Goal: Task Accomplishment & Management: Use online tool/utility

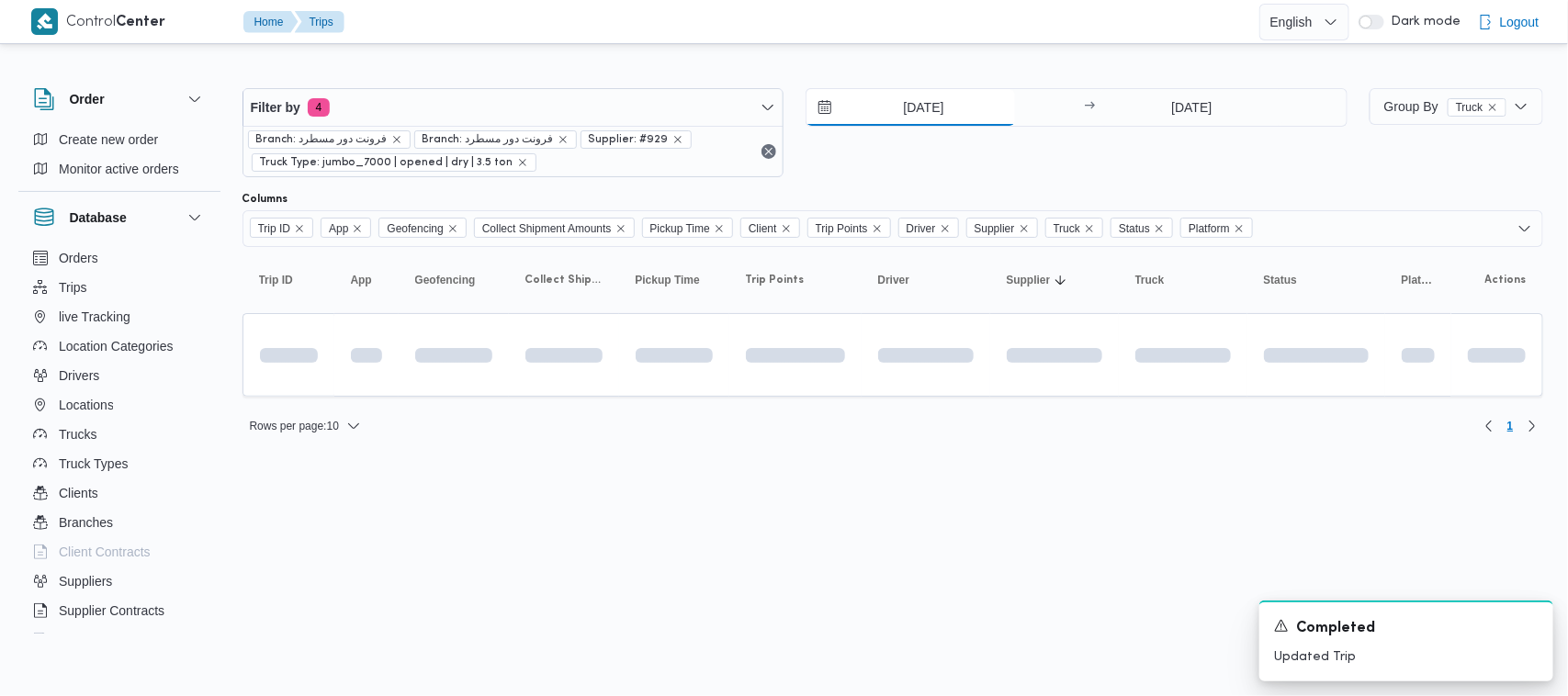
click at [927, 108] on input "[DATE]" at bounding box center [910, 107] width 208 height 37
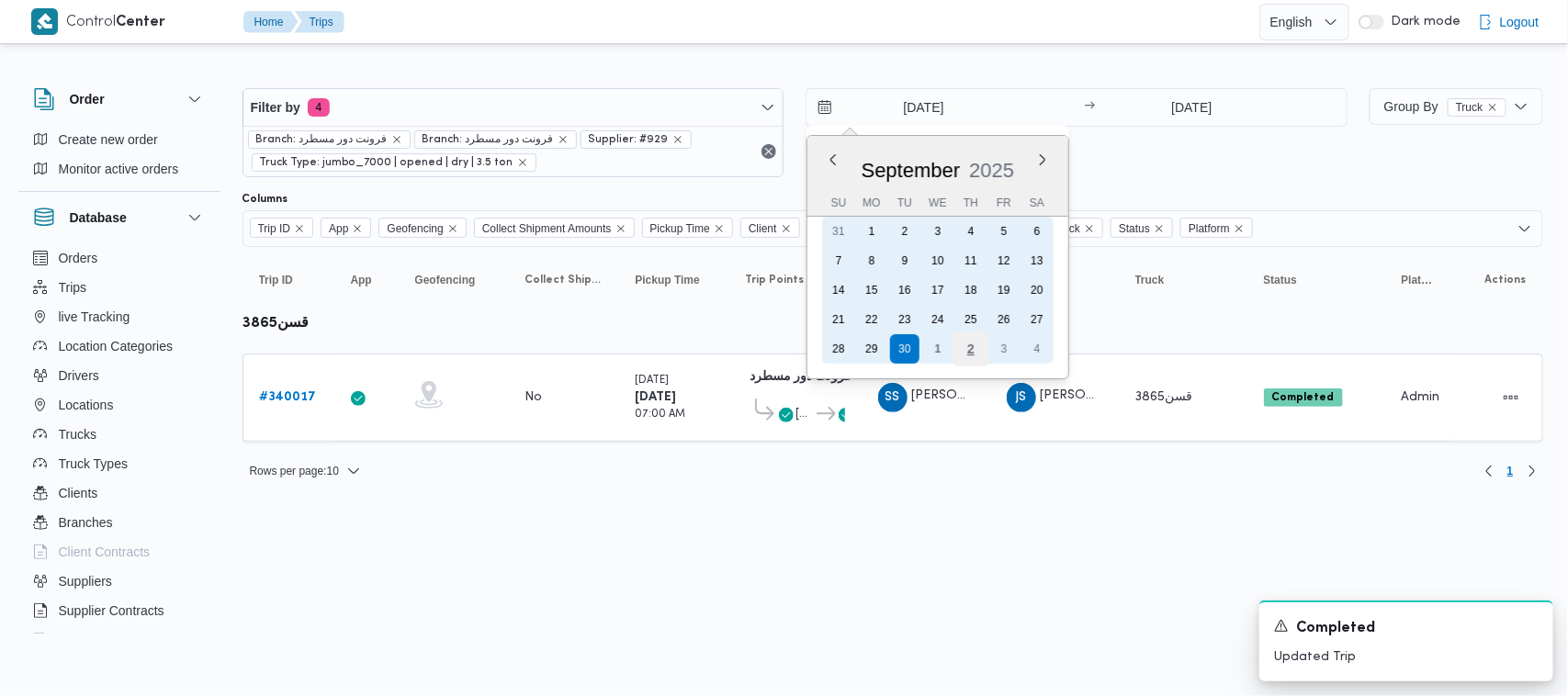
click at [958, 355] on div "2" at bounding box center [971, 349] width 35 height 35
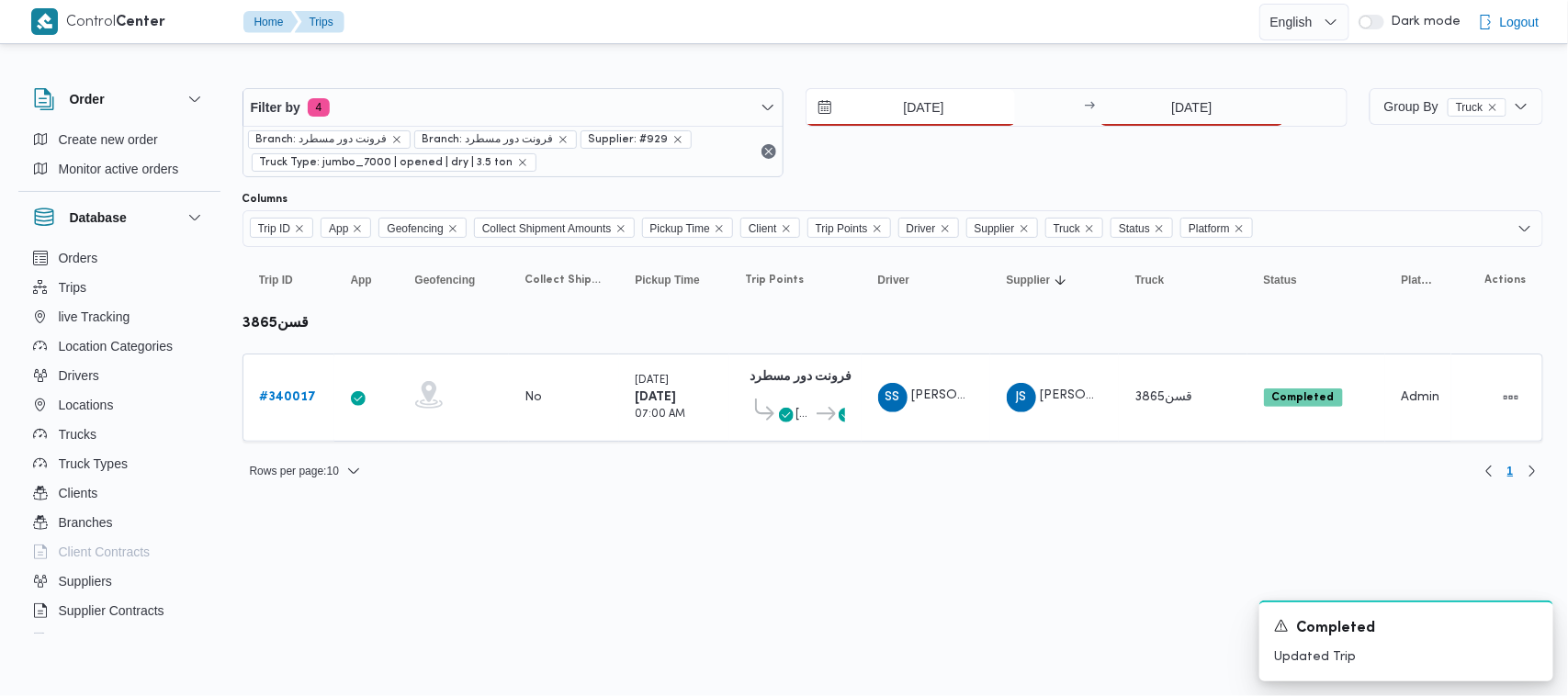
type input "[DATE]"
click at [1152, 120] on input "[DATE]" at bounding box center [1191, 107] width 182 height 37
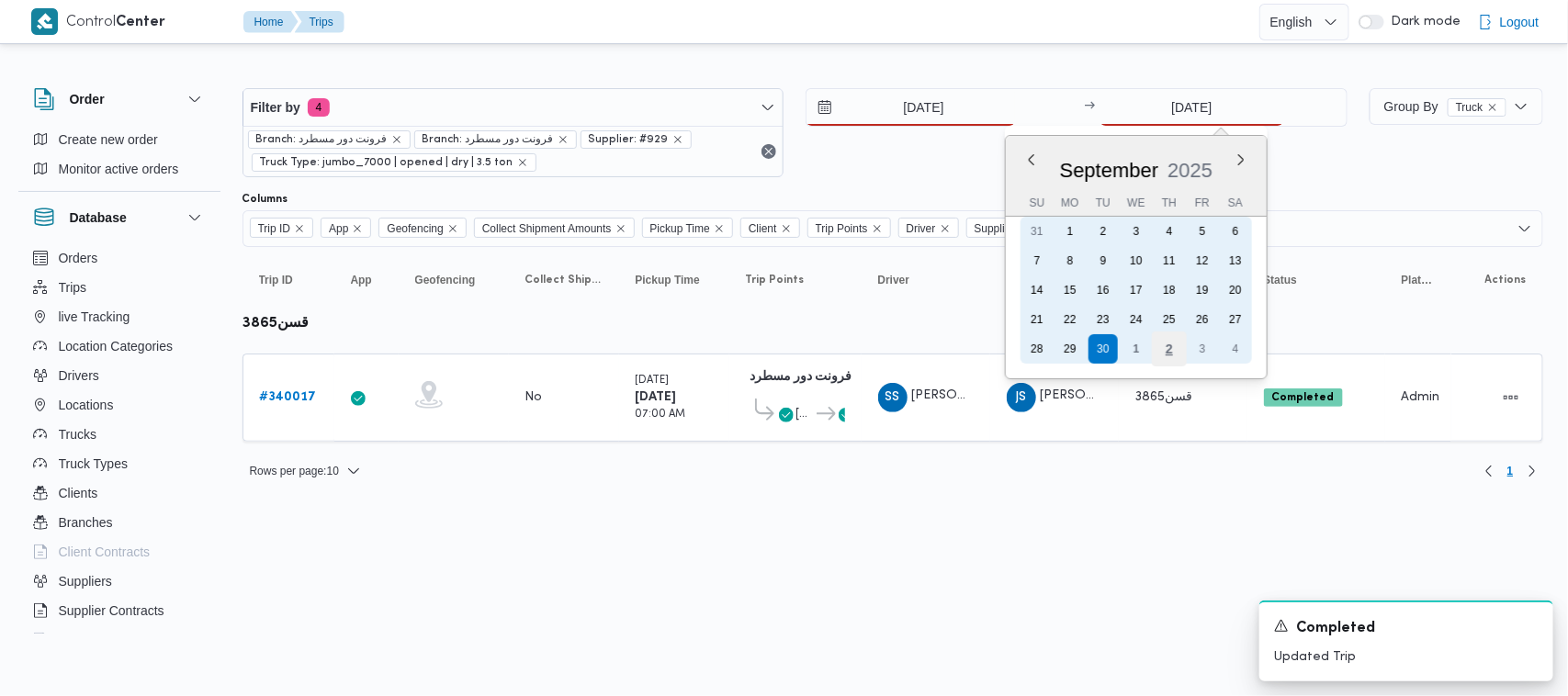
click at [1163, 352] on div "2" at bounding box center [1169, 349] width 35 height 35
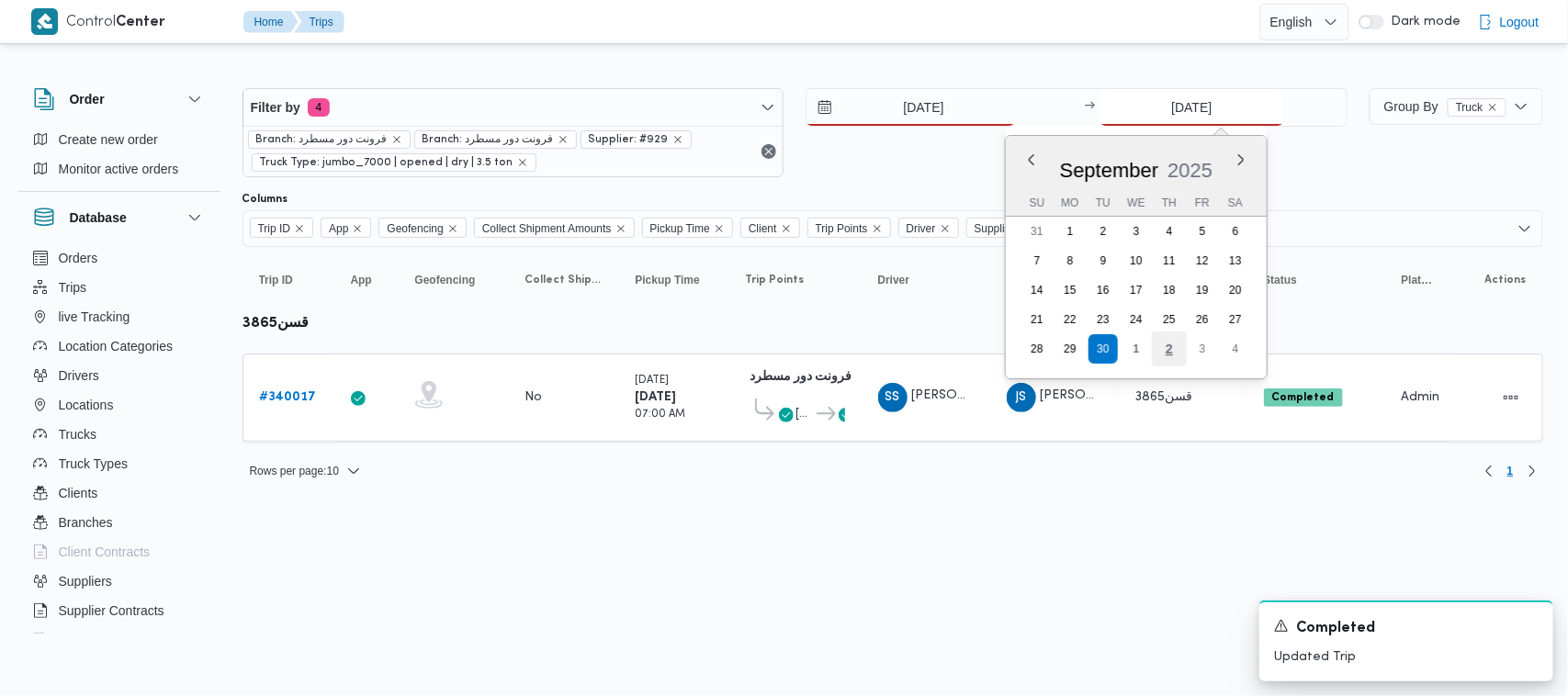
type input "[DATE]"
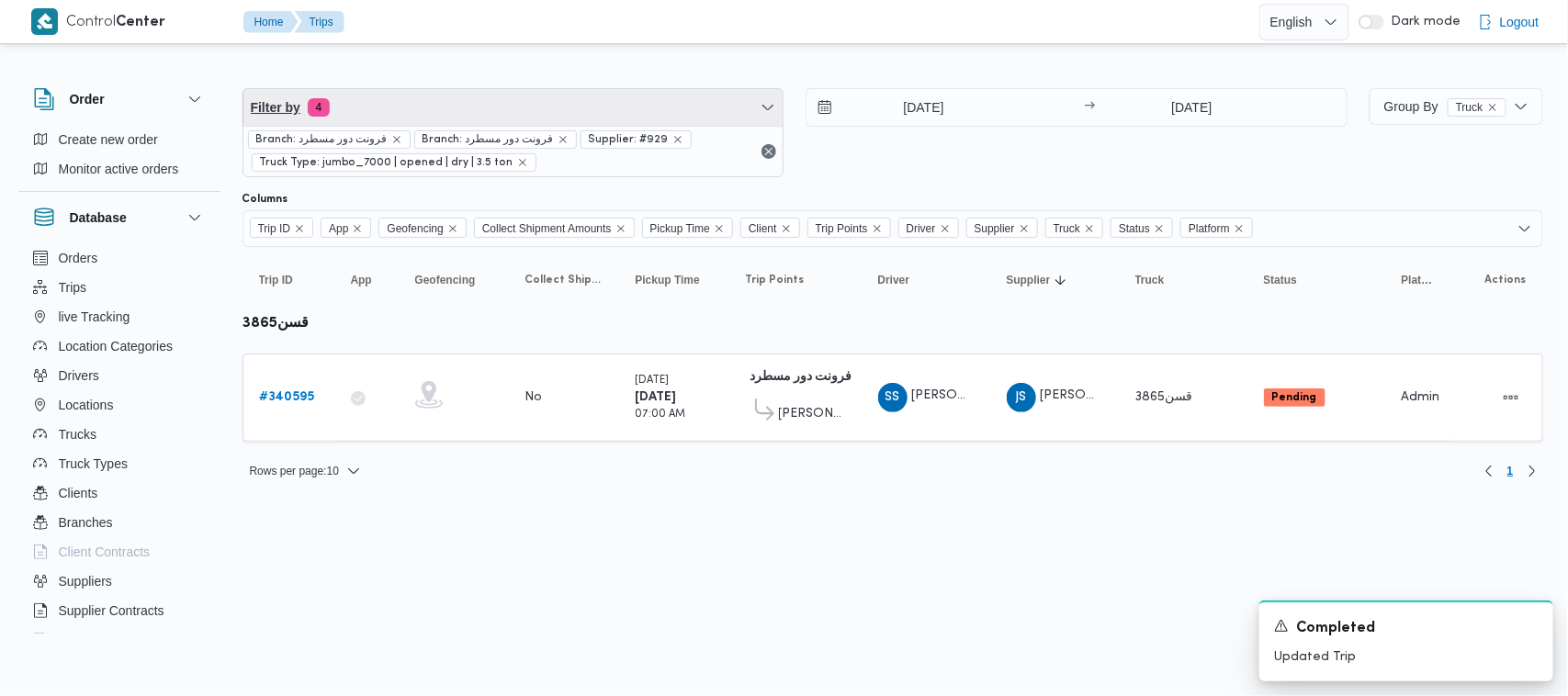
click at [520, 98] on span "Filter by 4" at bounding box center [513, 107] width 540 height 37
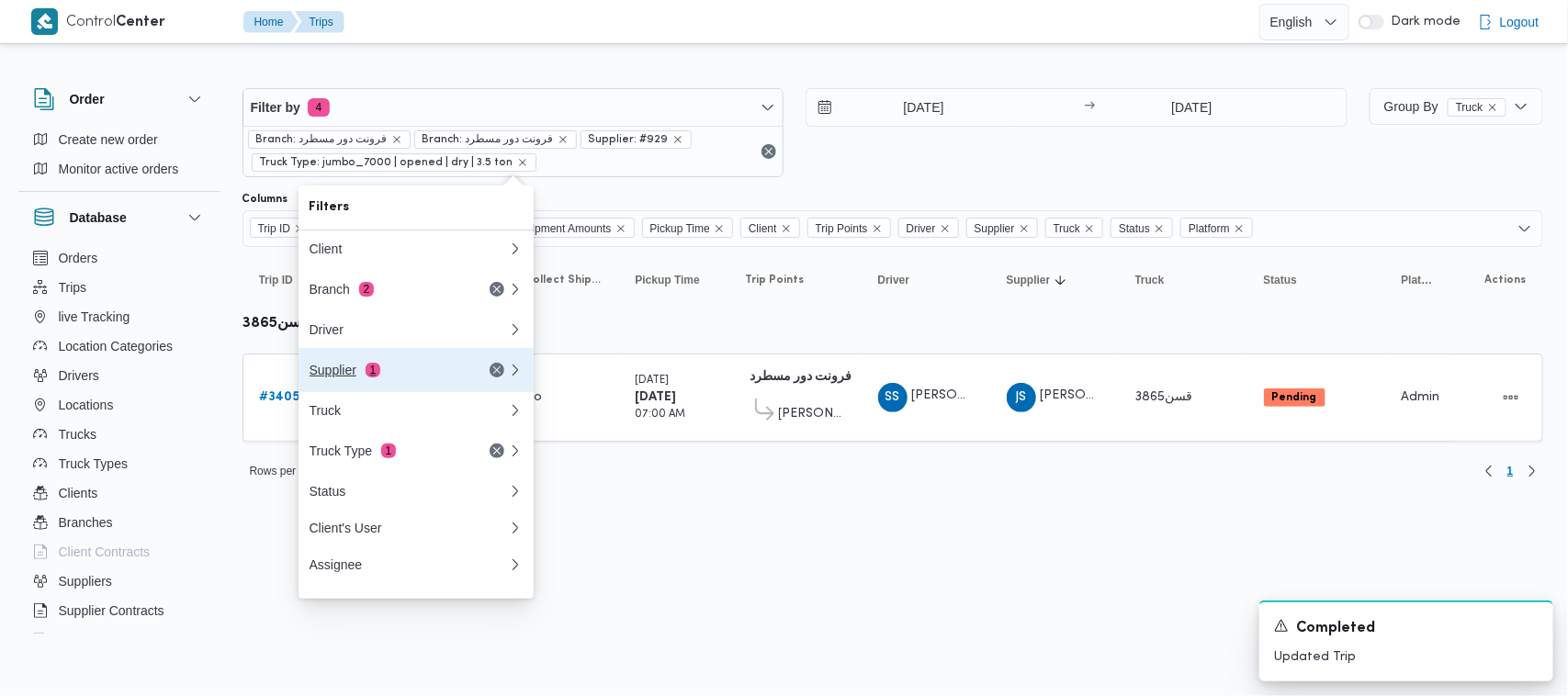
click at [345, 359] on button "Supplier 1" at bounding box center [416, 370] width 235 height 44
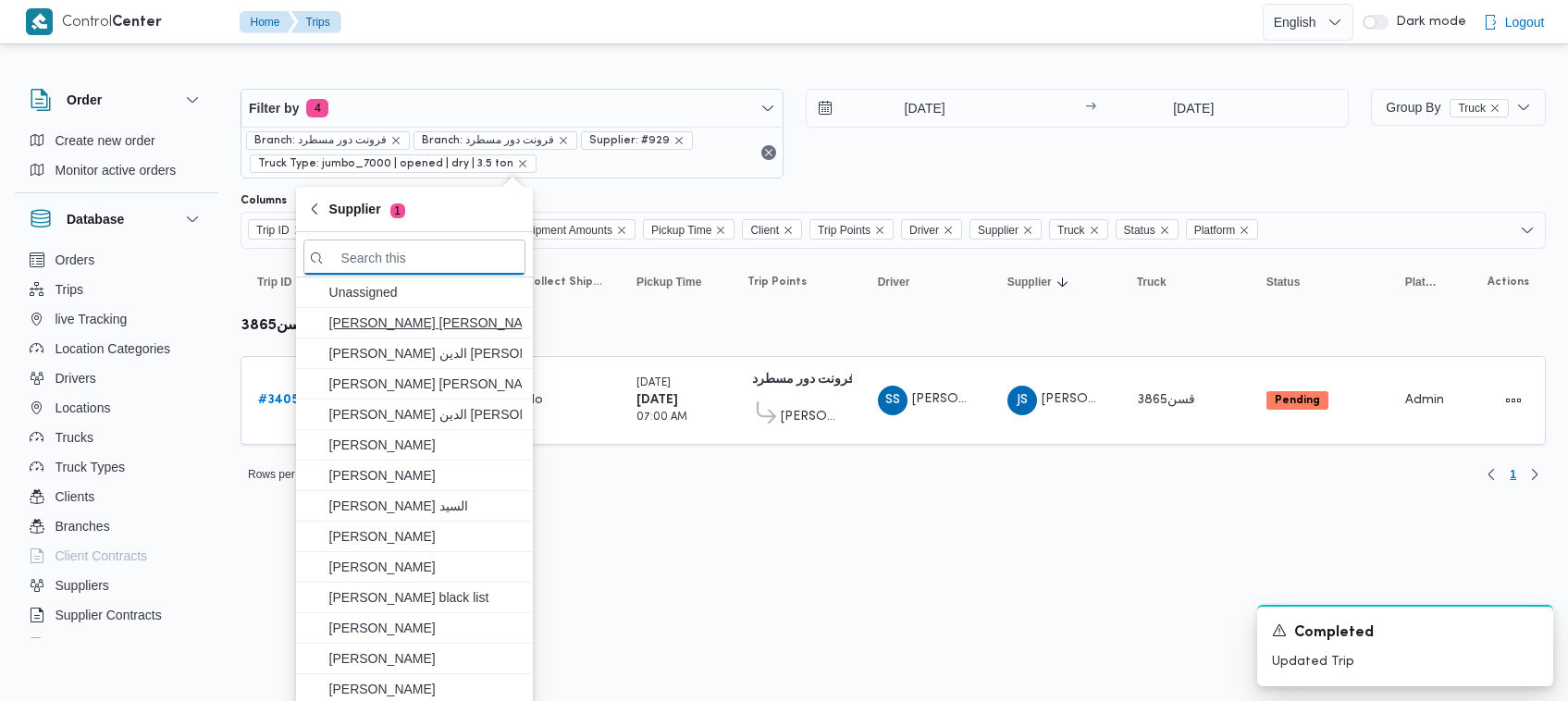
paste input "[PERSON_NAME]"
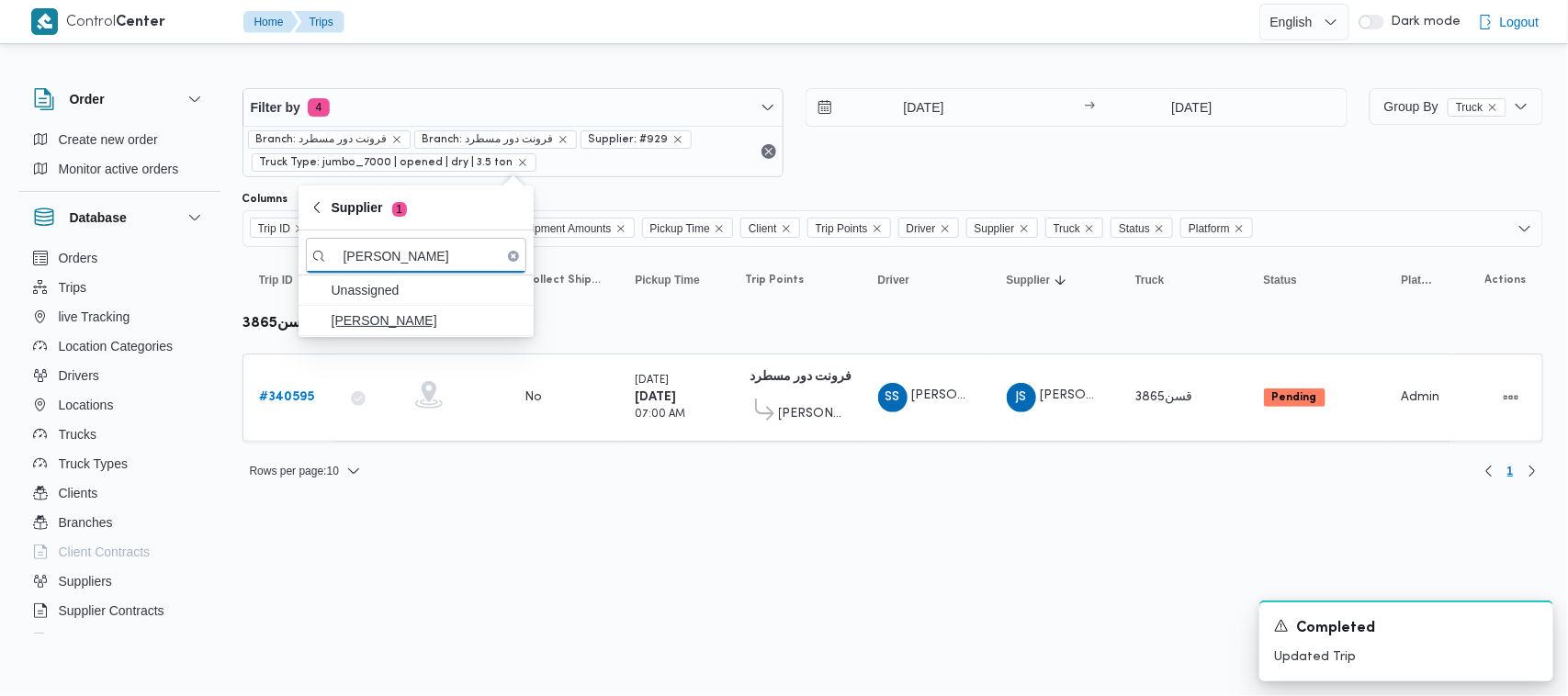
type input "[PERSON_NAME]"
click at [384, 331] on span "[PERSON_NAME]" at bounding box center [427, 320] width 191 height 22
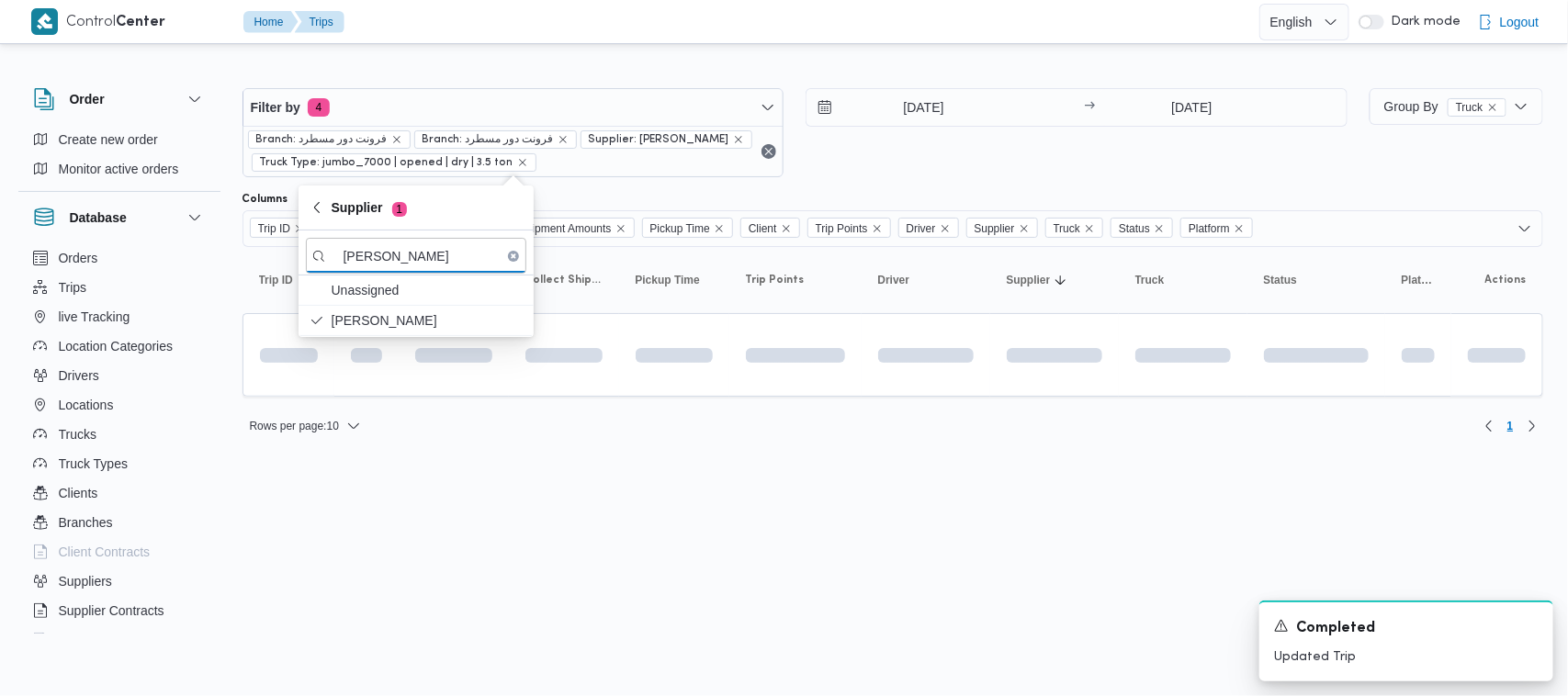
click at [963, 175] on div "2/10/2025 → 2/10/2025" at bounding box center [1076, 132] width 541 height 89
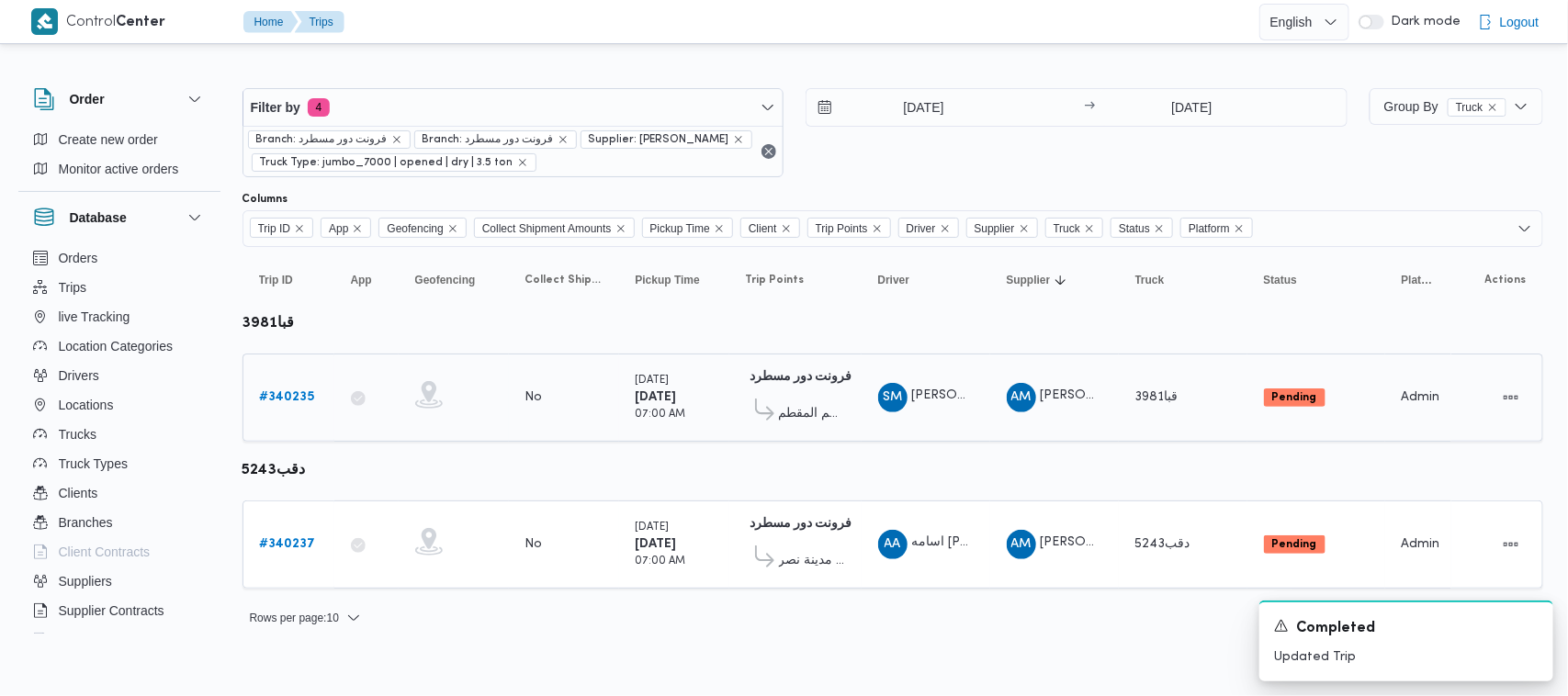
click at [278, 392] on b "# 340235" at bounding box center [288, 397] width 56 height 12
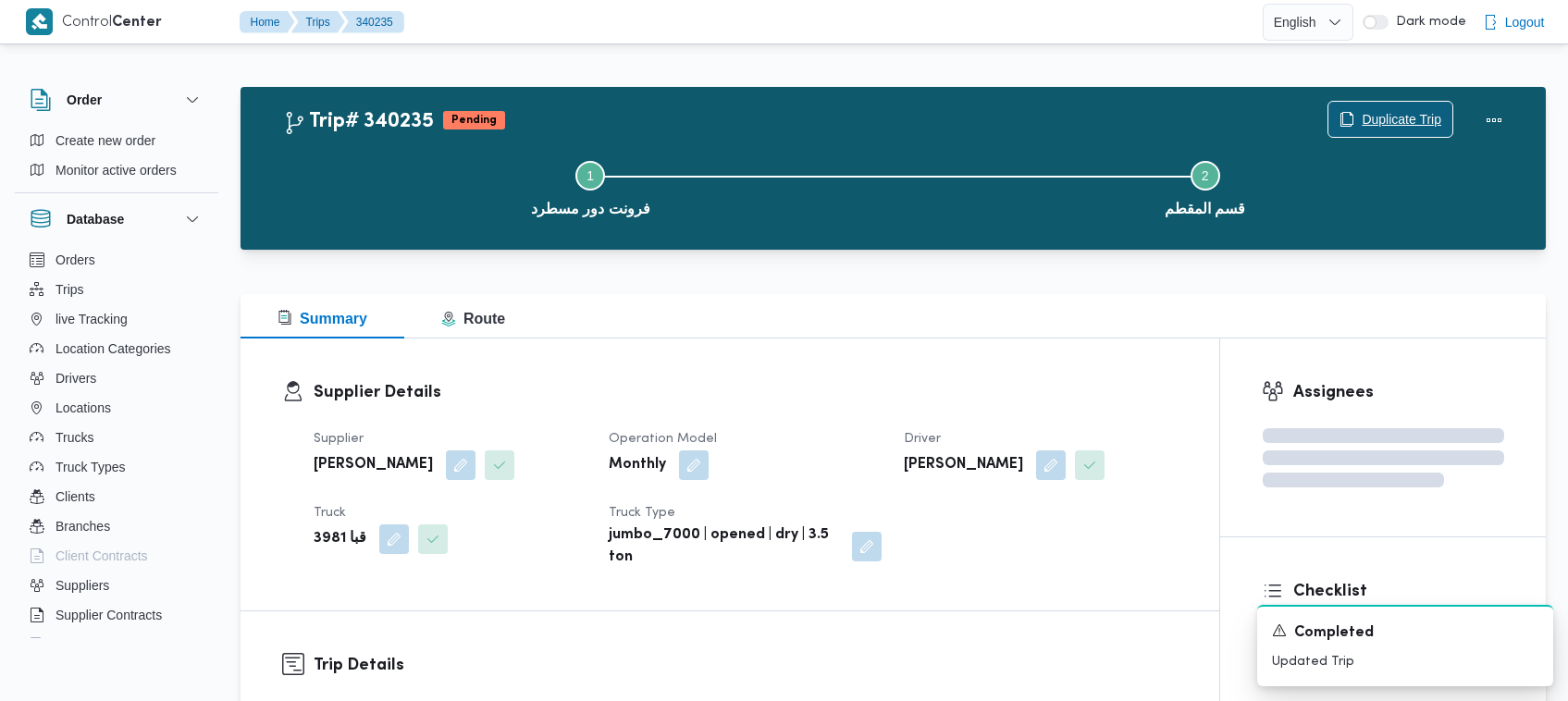
click at [1382, 118] on span "Duplicate Trip" at bounding box center [1400, 119] width 79 height 22
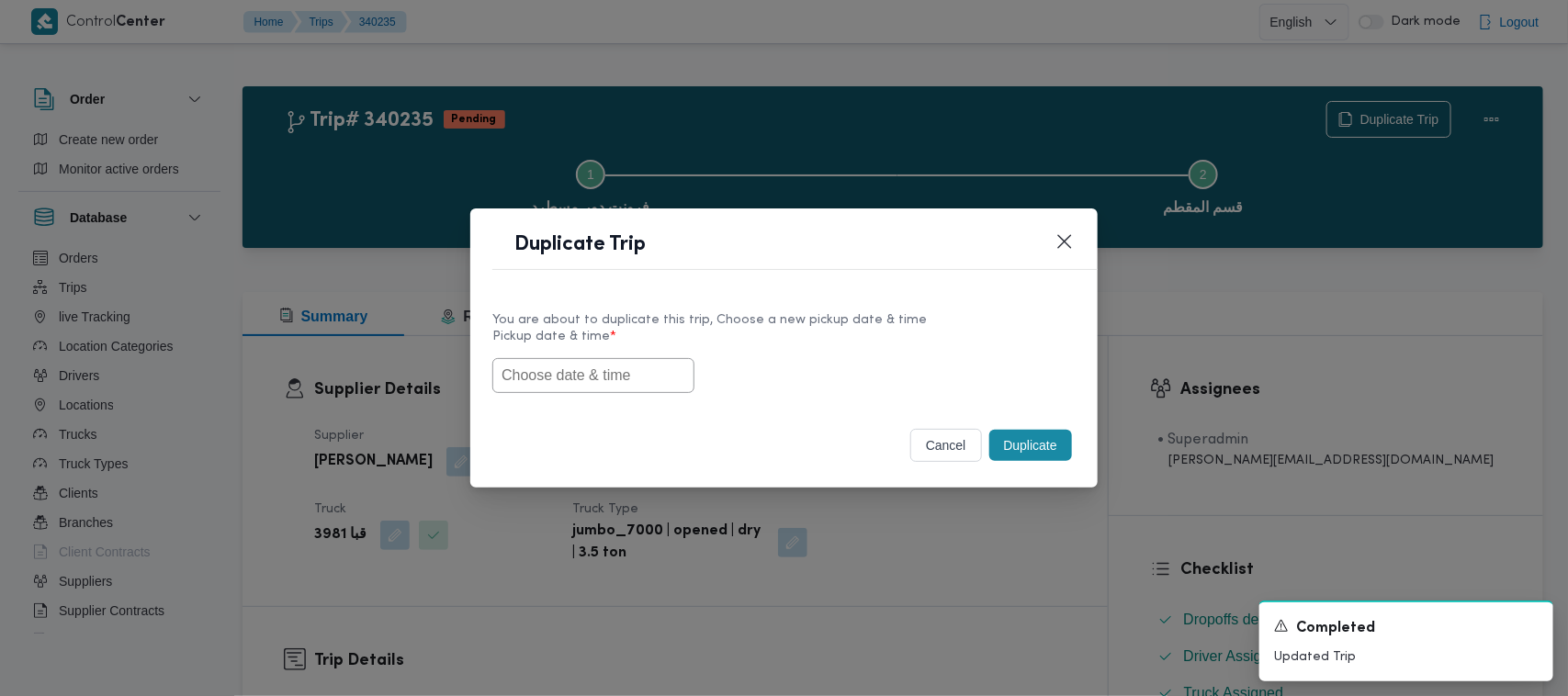
click at [524, 375] on input "text" at bounding box center [593, 376] width 202 height 35
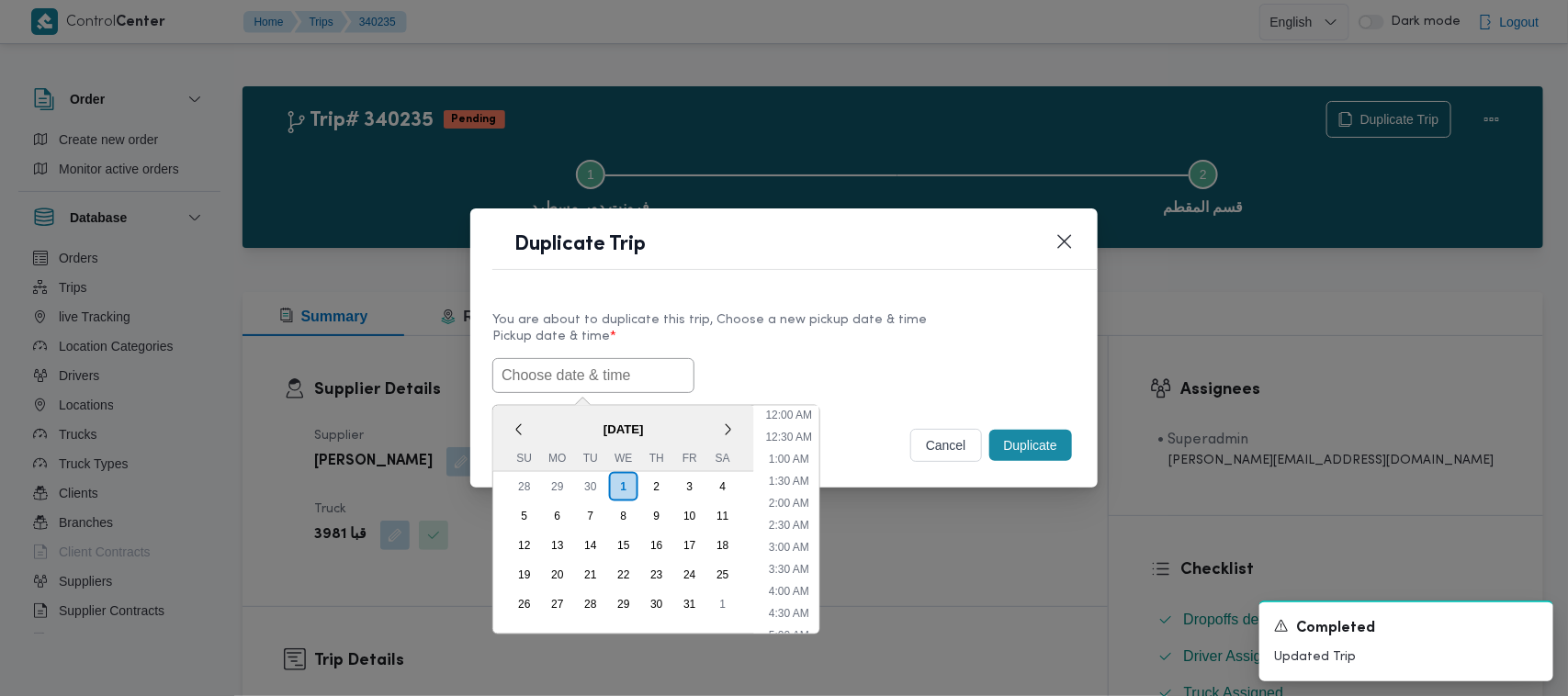
paste input "01/10/2025 7:00AM"
click at [733, 482] on div "4" at bounding box center [723, 487] width 35 height 35
type input "04/10/2025 7:00AM"
click at [653, 377] on input "04/10/2025 7:00AM" at bounding box center [593, 376] width 202 height 35
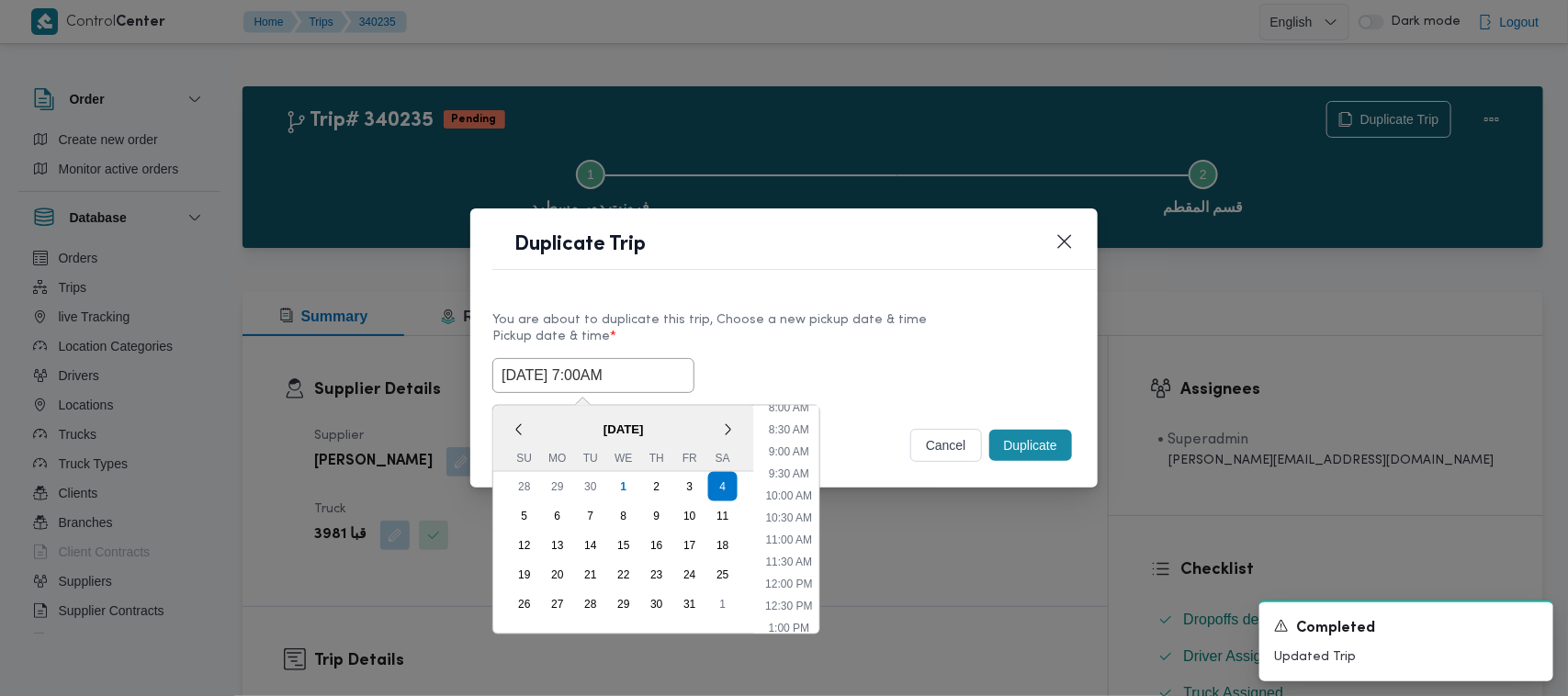
click at [653, 377] on input "04/10/2025 7:00AM" at bounding box center [593, 376] width 202 height 35
drag, startPoint x: 790, startPoint y: 356, endPoint x: 846, endPoint y: 367, distance: 57.1
click at [790, 358] on div "04/10/2025 7:00AM < October 2025 > Su Mo Tu We Th Fr Sa 28 29 30 1 2 3 4 5 6 7 …" at bounding box center [784, 376] width 583 height 35
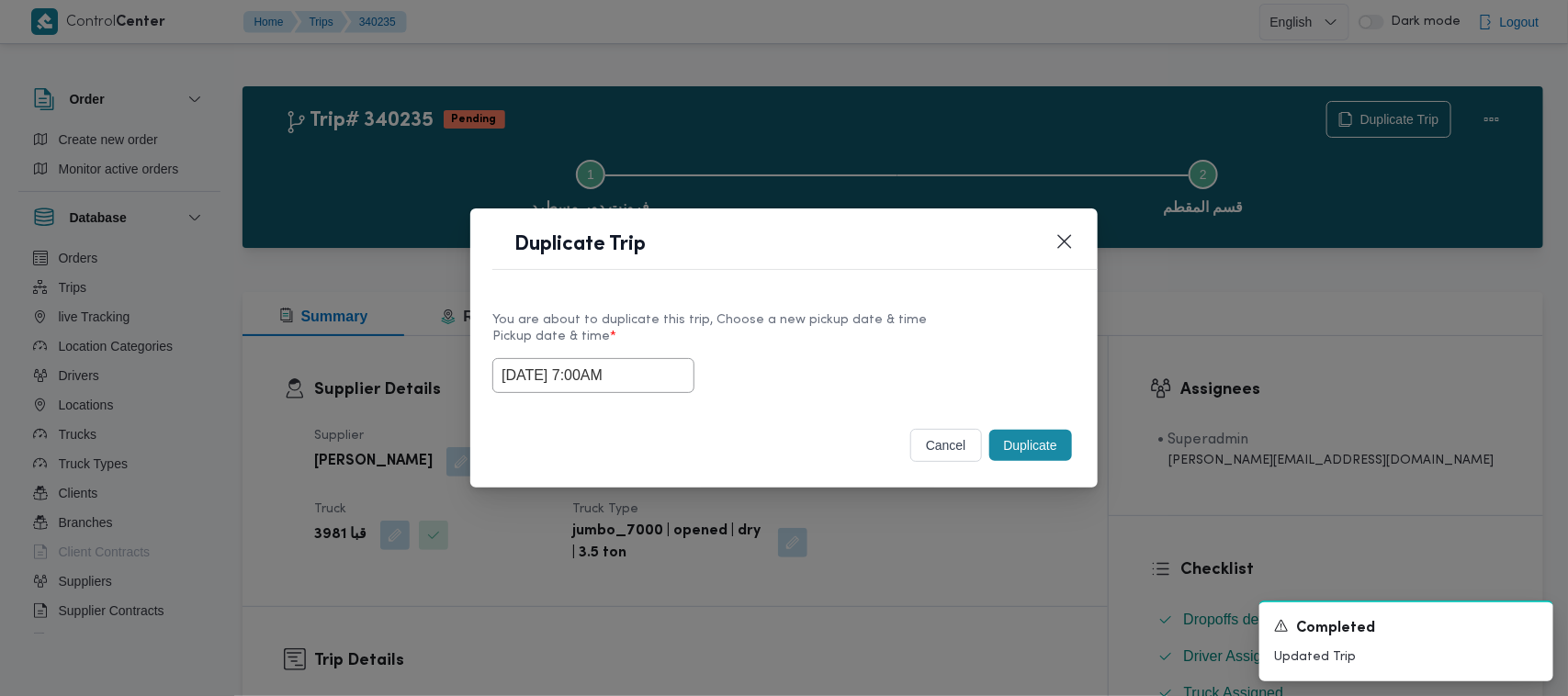
click at [1086, 438] on div "cancel Duplicate" at bounding box center [784, 448] width 628 height 77
drag, startPoint x: 1052, startPoint y: 441, endPoint x: 984, endPoint y: 515, distance: 100.5
click at [1050, 441] on button "Duplicate" at bounding box center [1030, 445] width 82 height 31
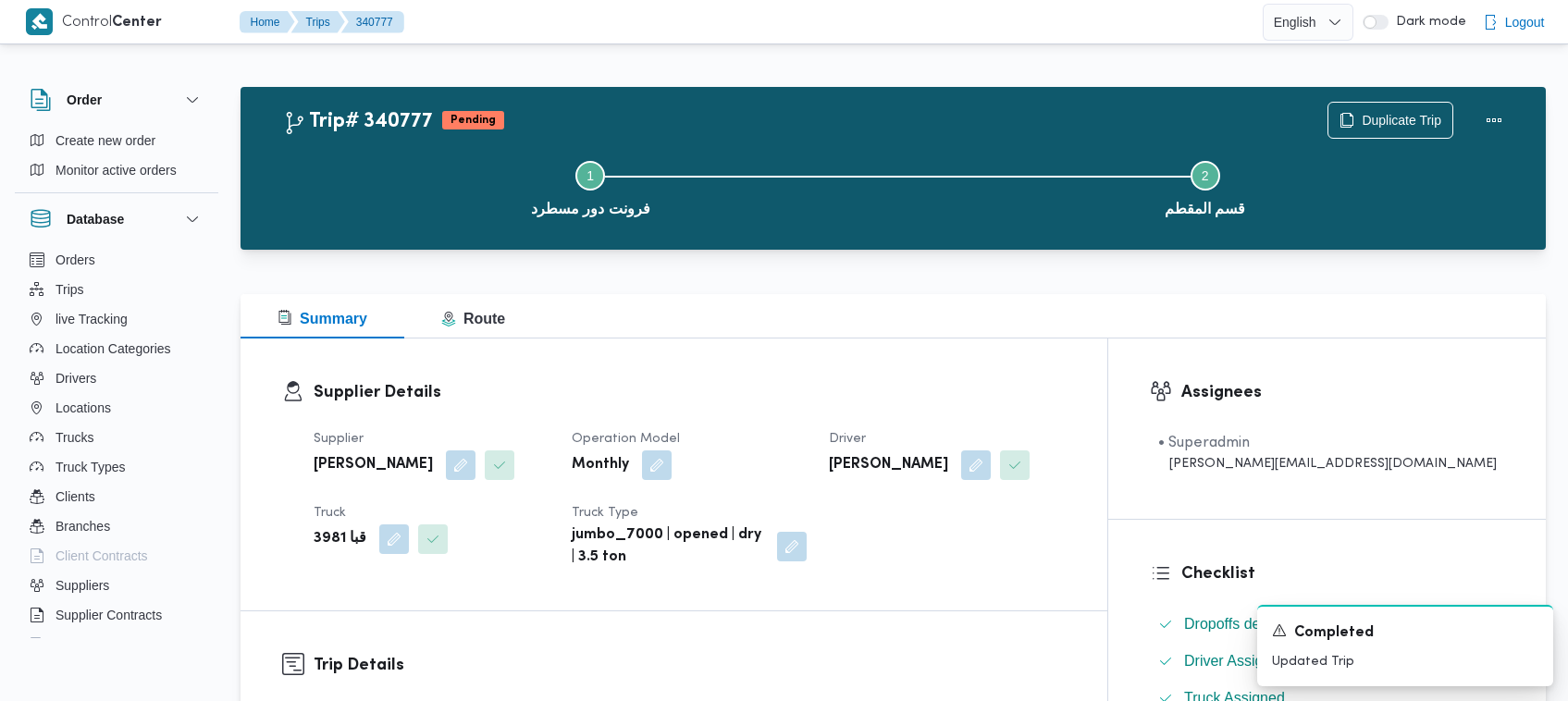
click at [675, 347] on div "Supplier Details Supplier عبدالواحد محمد احمد مسعد Operation Model Monthly Driv…" at bounding box center [674, 474] width 867 height 272
click at [1352, 120] on icon "button" at bounding box center [1347, 119] width 15 height 15
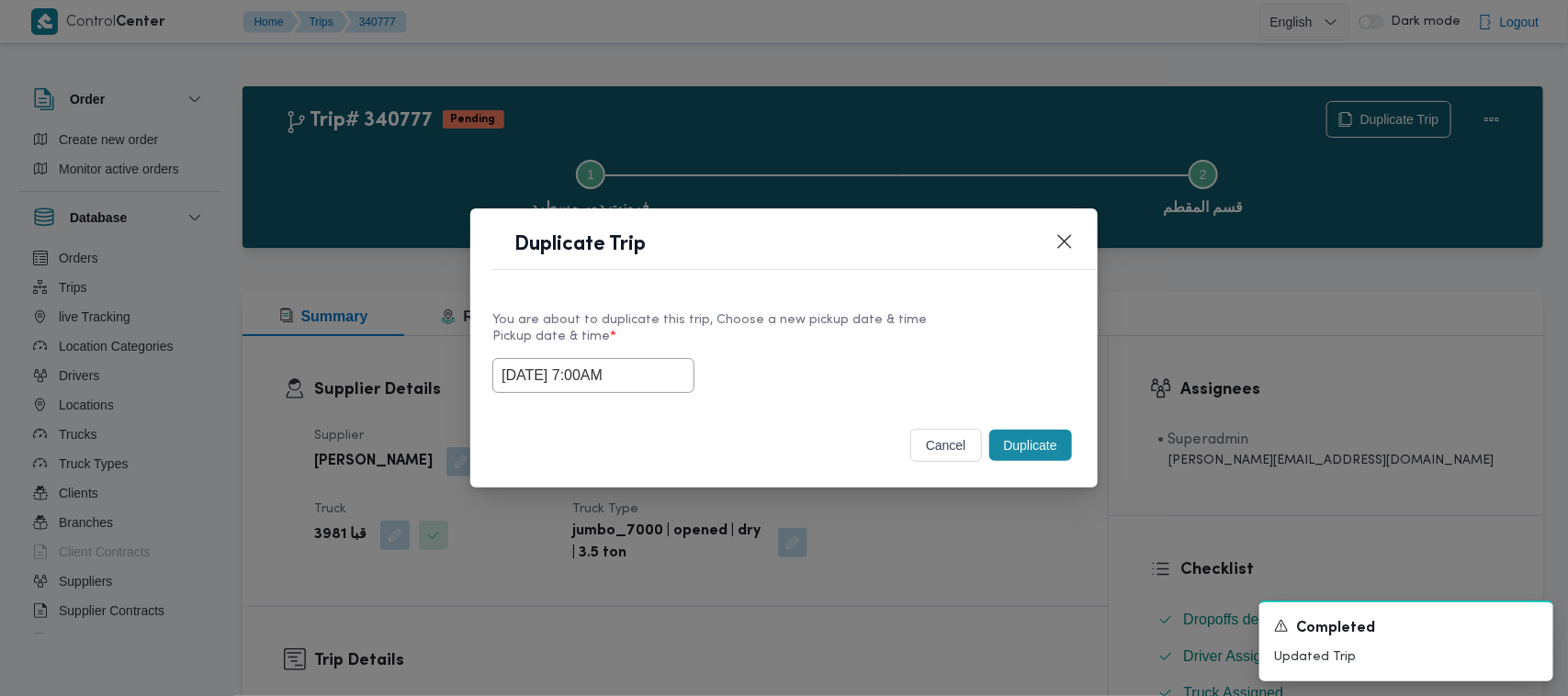
click at [644, 372] on input "04/10/2025 7:00AM" at bounding box center [593, 376] width 202 height 35
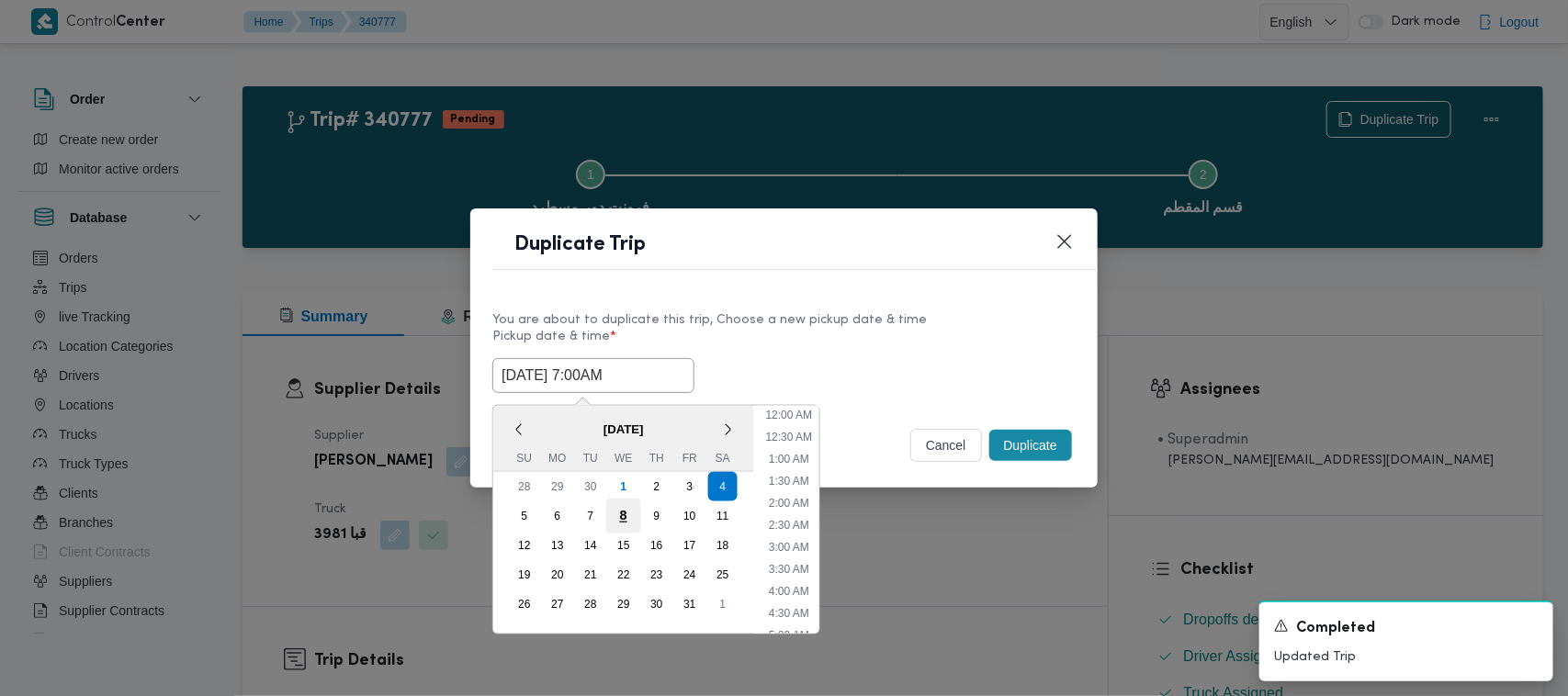
scroll to position [205, 0]
click at [524, 507] on div "5" at bounding box center [525, 516] width 30 height 30
click at [943, 333] on label "Pickup date & time *" at bounding box center [784, 343] width 583 height 29
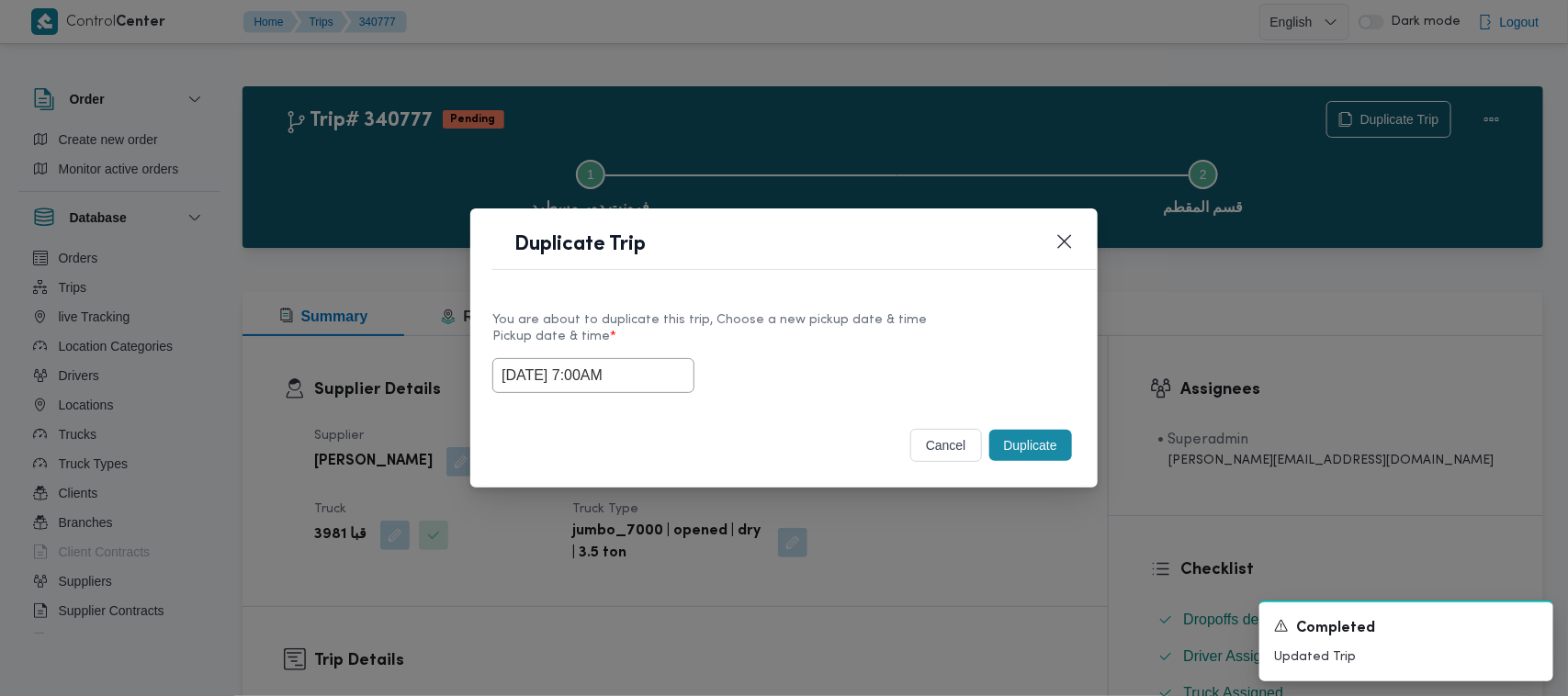
click at [1029, 456] on button "Duplicate" at bounding box center [1030, 445] width 82 height 31
type input "05/10/2025 7:00AM"
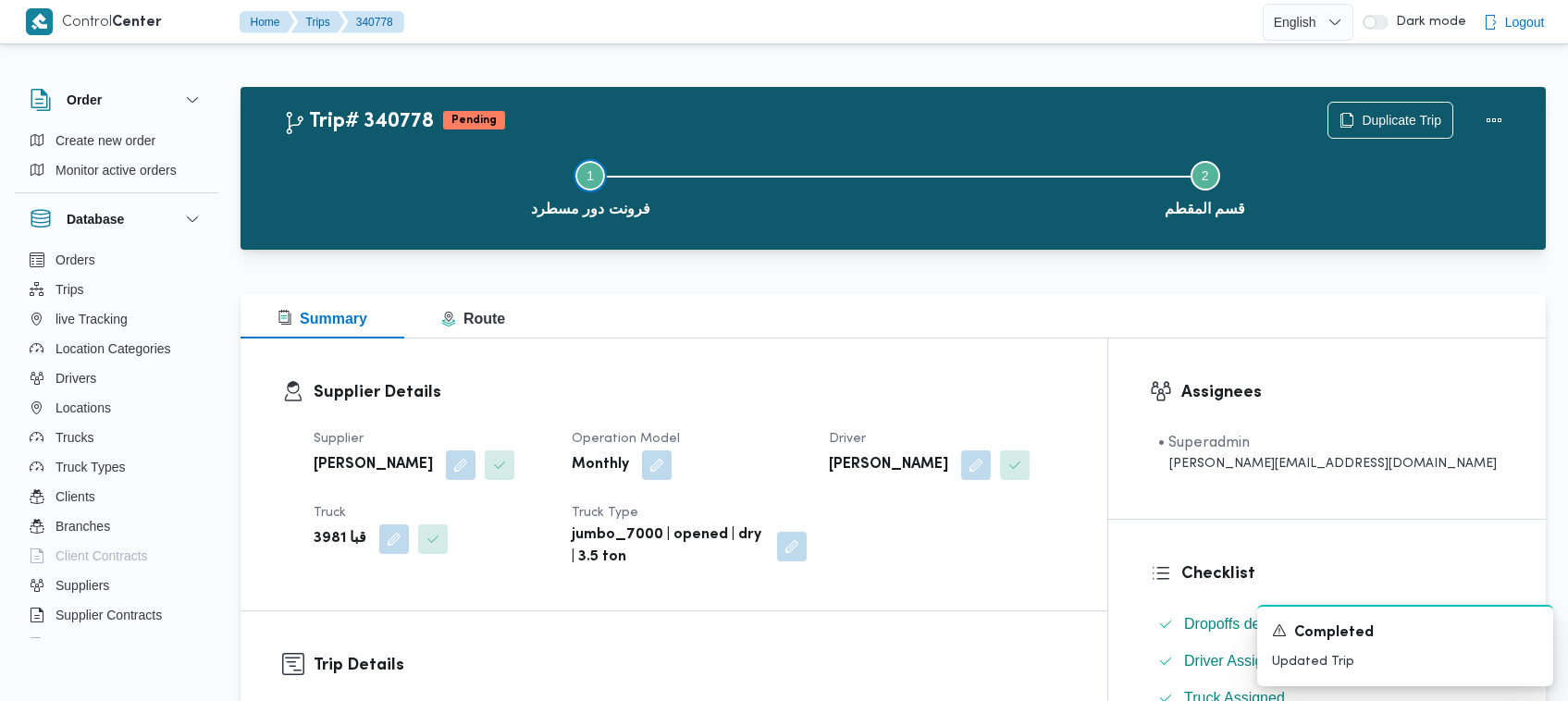
click at [806, 167] on button "Step 1 is incomplete 1 فرونت دور مسطرد" at bounding box center [591, 186] width 615 height 96
click at [545, 366] on div "Supplier Details Supplier عبدالواحد محمد احمد مسعد Operation Model Monthly Driv…" at bounding box center [674, 474] width 867 height 272
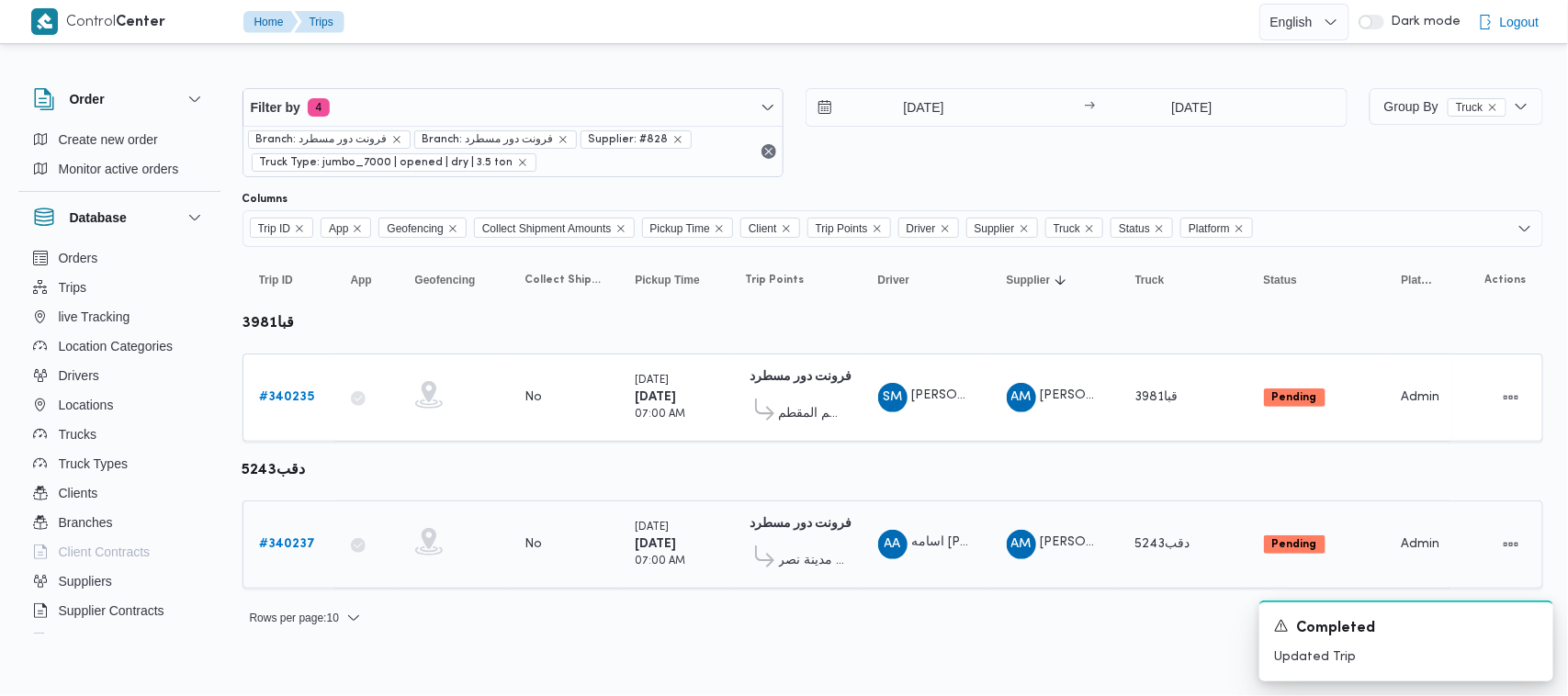
click at [280, 526] on div "# 340237" at bounding box center [289, 544] width 72 height 37
click at [283, 542] on b "# 340237" at bounding box center [288, 543] width 56 height 12
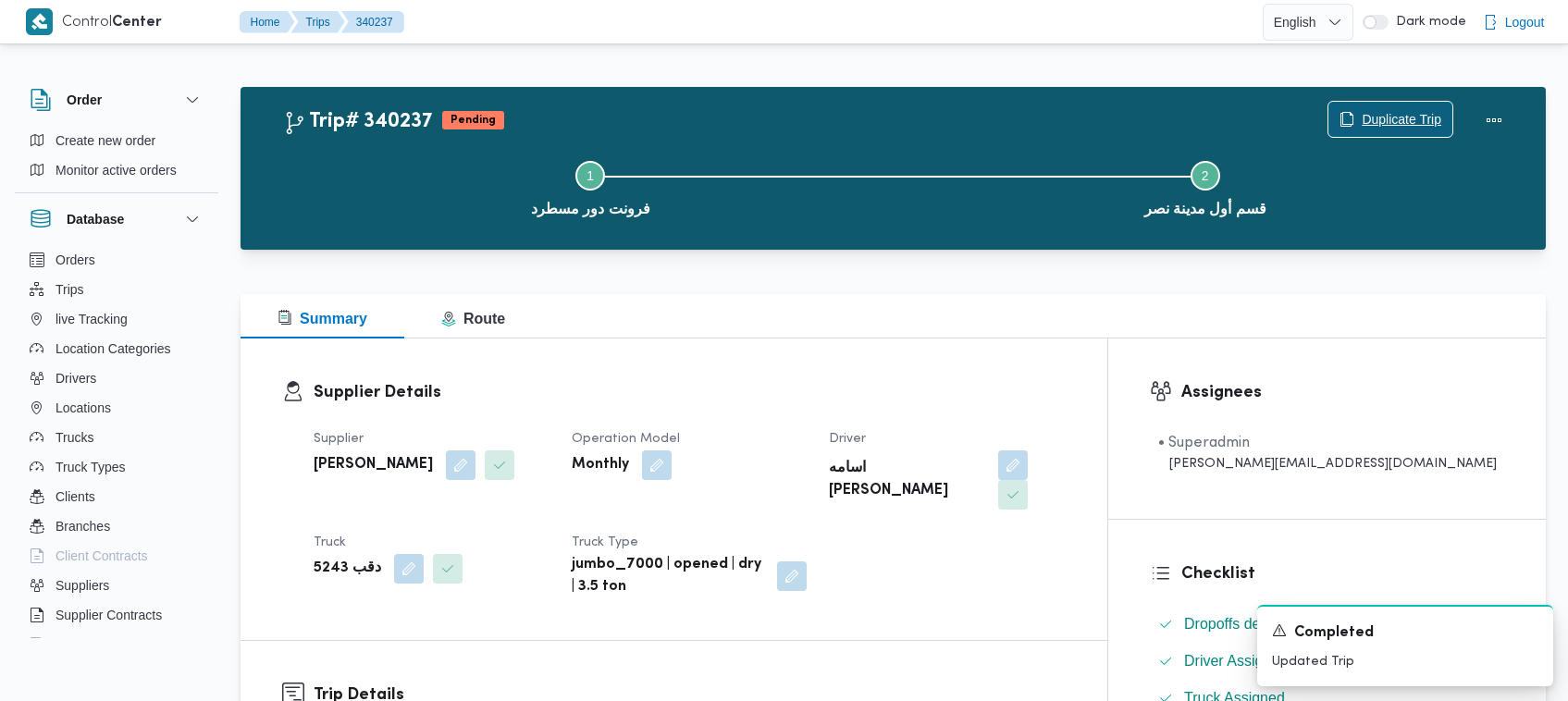
click at [1389, 103] on span "Duplicate Trip" at bounding box center [1390, 119] width 124 height 35
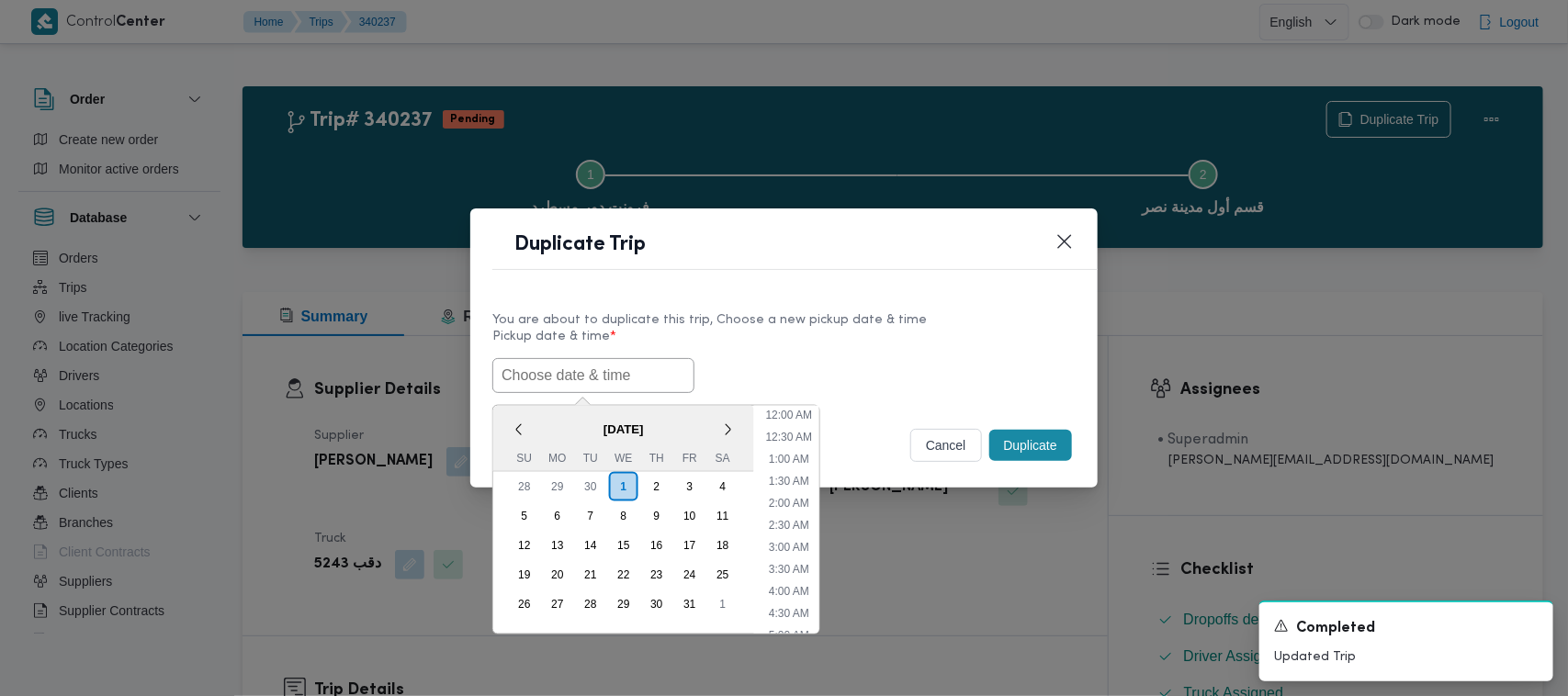
click at [598, 370] on input "text" at bounding box center [593, 376] width 202 height 35
paste input "04/10/2025 7:00AM"
type input "04/10/2025 7:00AM"
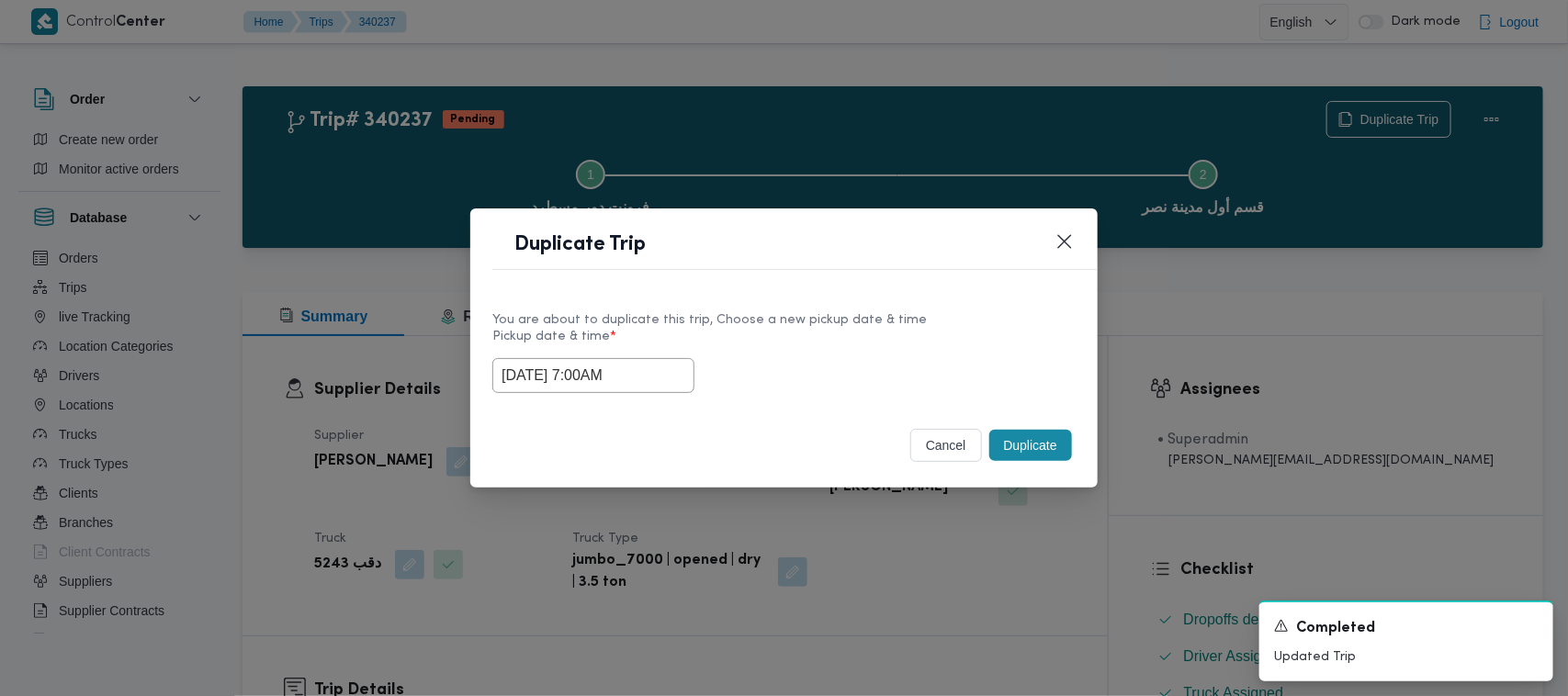
click at [860, 350] on label "Pickup date & time *" at bounding box center [784, 343] width 583 height 29
click at [1016, 441] on button "Duplicate" at bounding box center [1030, 445] width 82 height 31
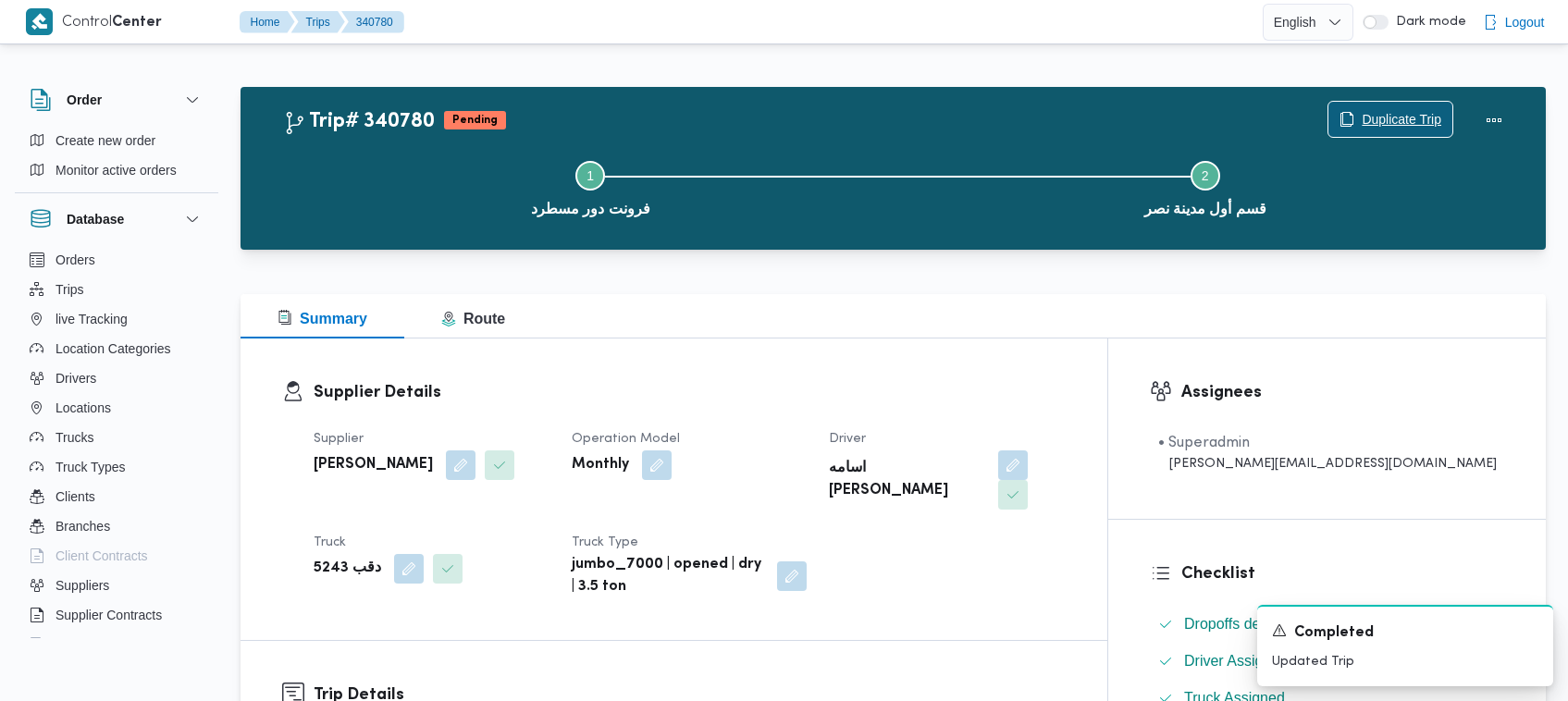
click at [1378, 106] on span "Duplicate Trip" at bounding box center [1390, 119] width 124 height 35
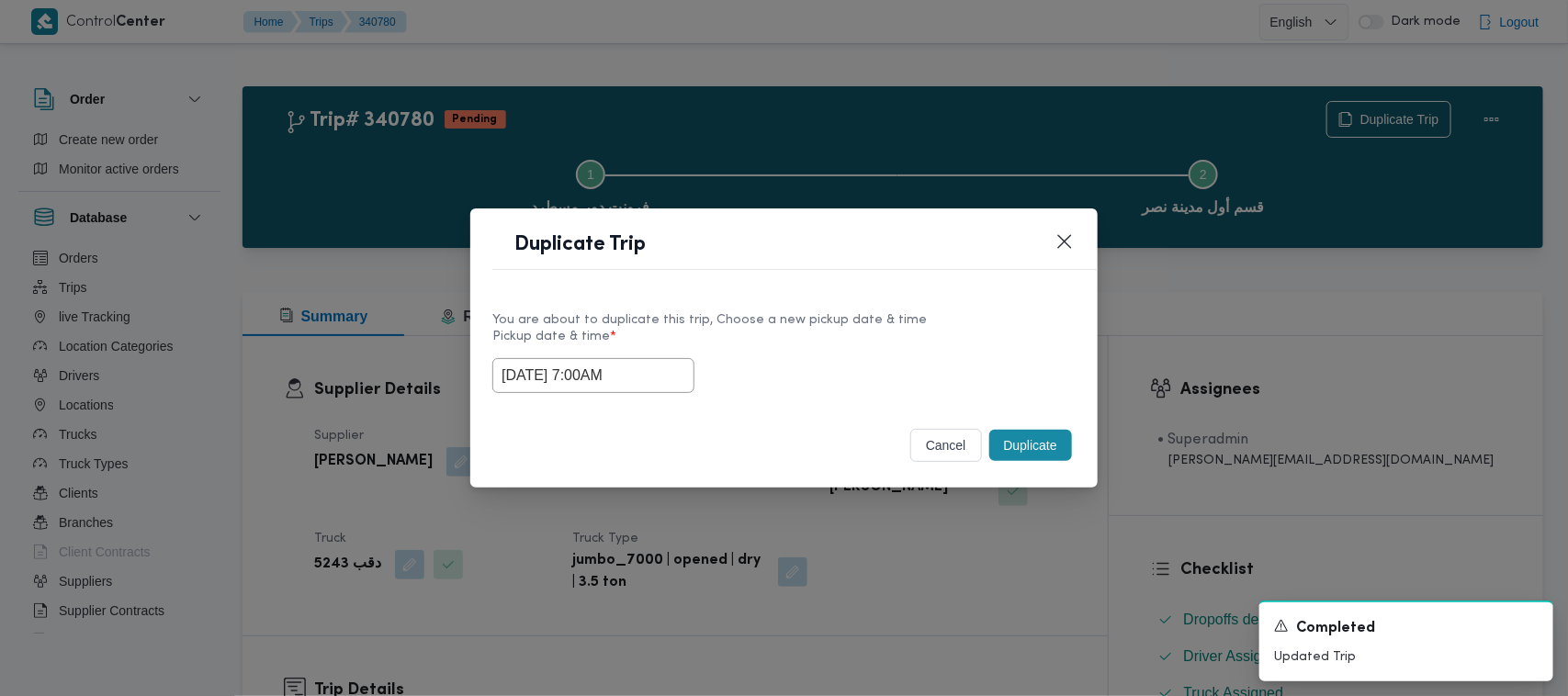
click at [659, 366] on input "04/10/2025 7:00AM" at bounding box center [593, 376] width 202 height 35
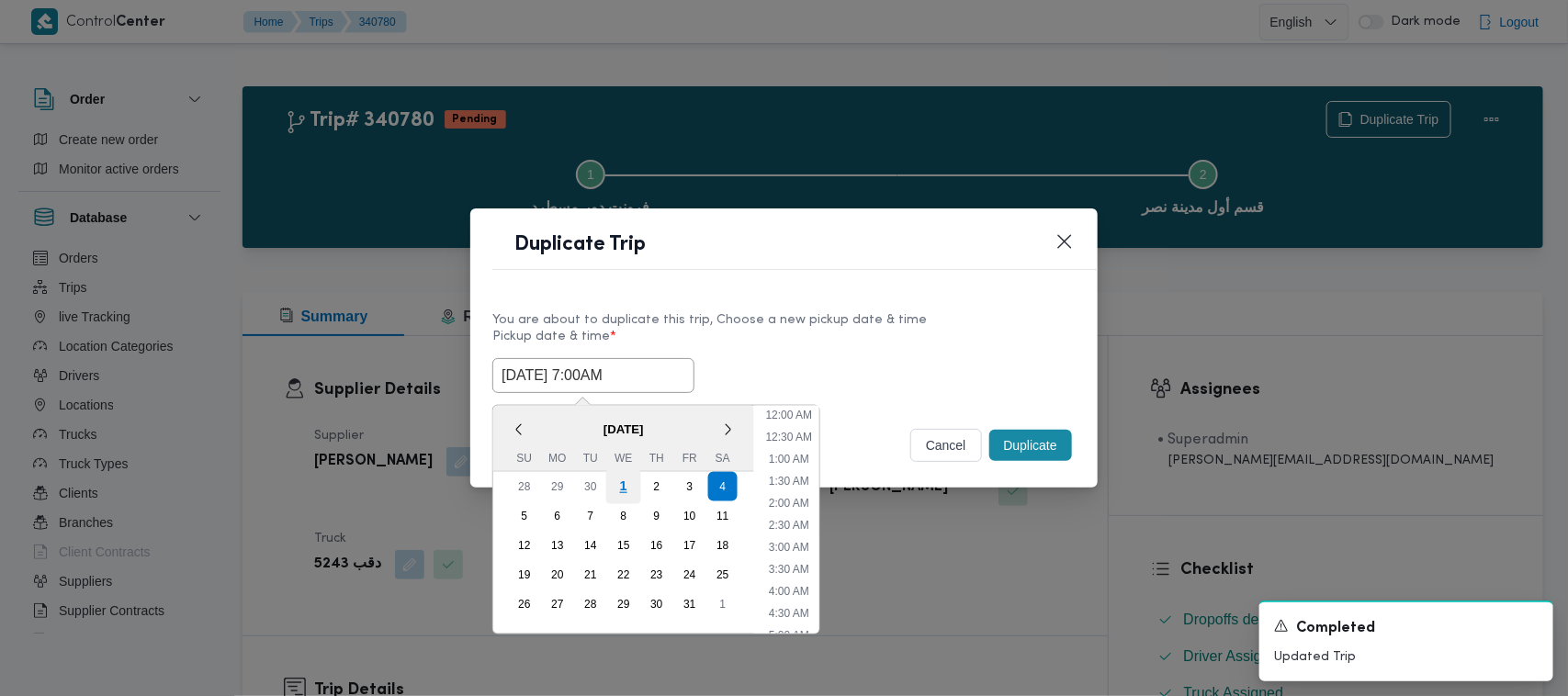
scroll to position [205, 0]
click at [513, 505] on div "5" at bounding box center [525, 516] width 35 height 35
type input "05/10/2025 7:00AM"
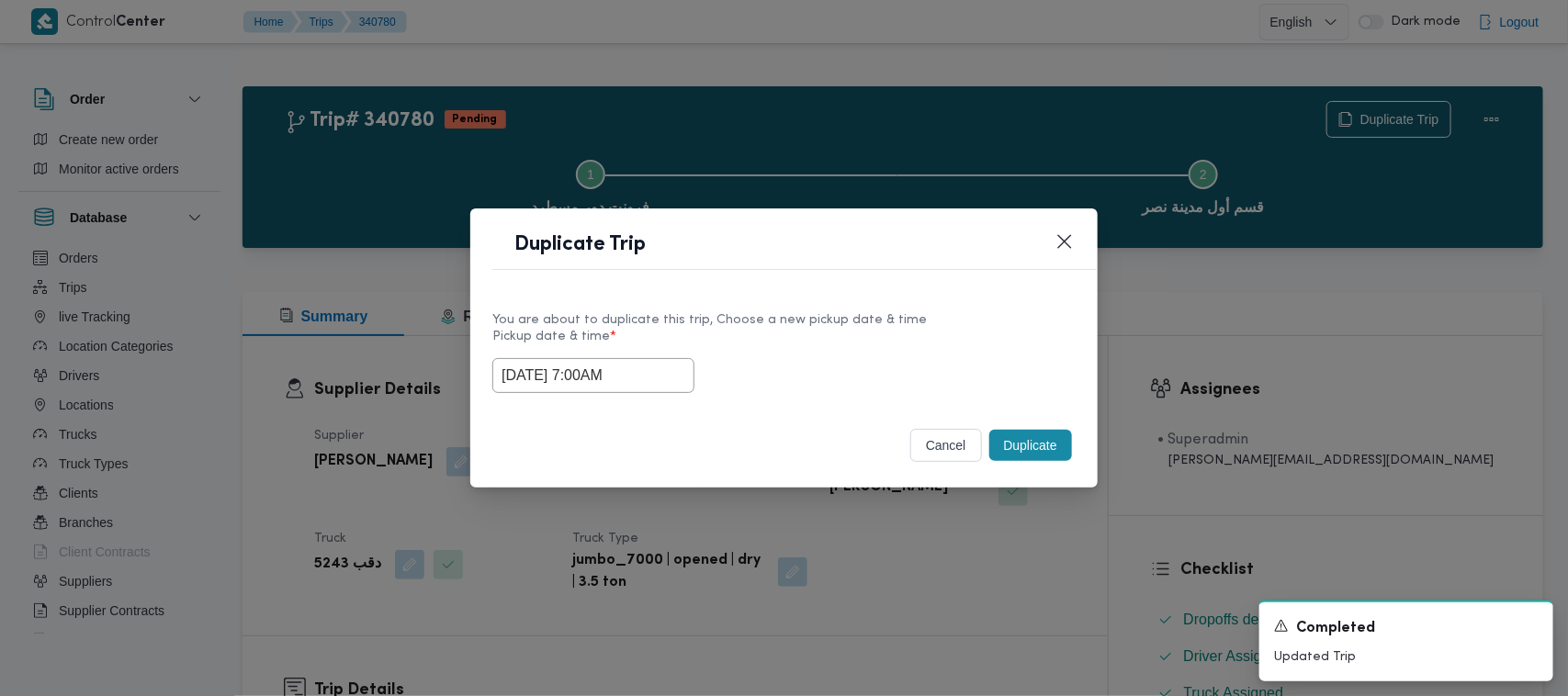
click at [799, 340] on label "Pickup date & time *" at bounding box center [784, 343] width 583 height 29
click at [1043, 461] on button "Duplicate" at bounding box center [1030, 445] width 82 height 31
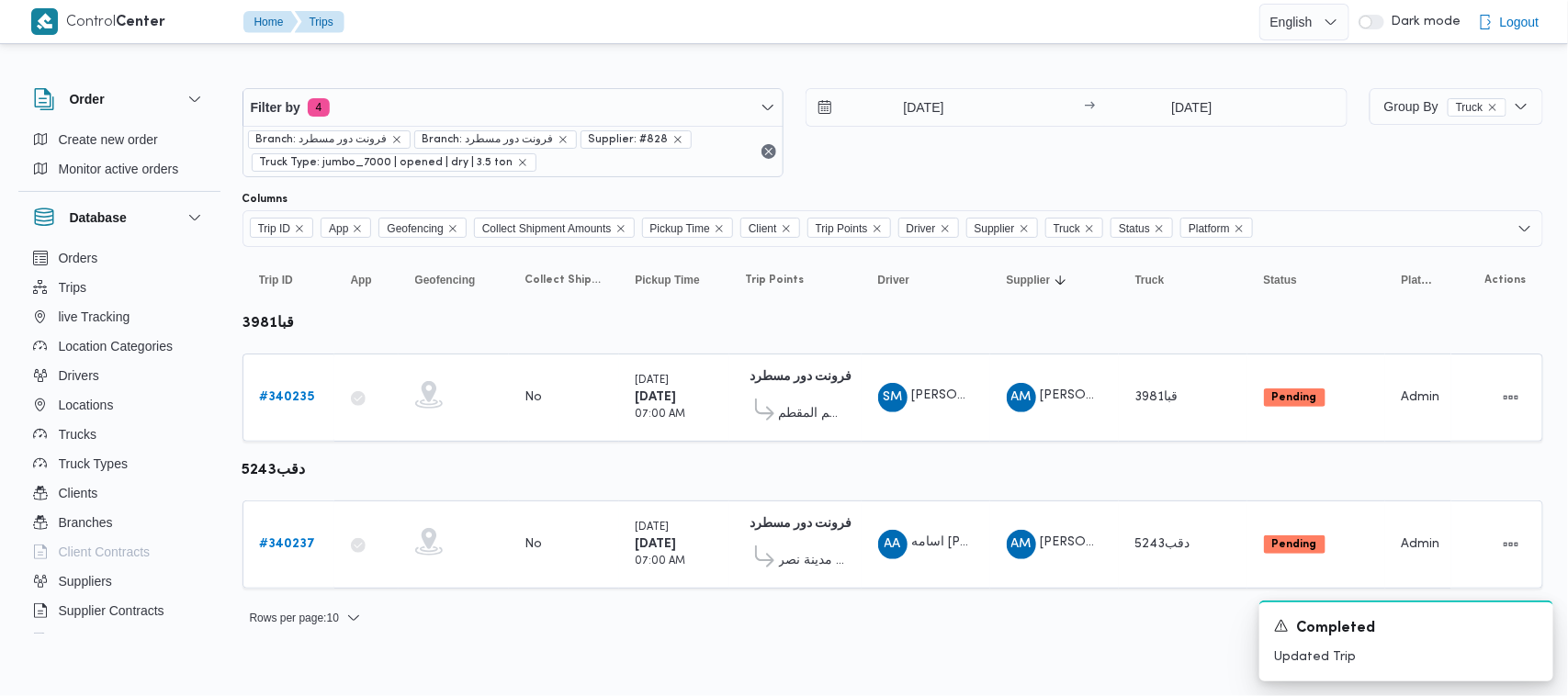
click at [1323, 152] on div "2/10/2025 → 2/10/2025" at bounding box center [1076, 132] width 541 height 89
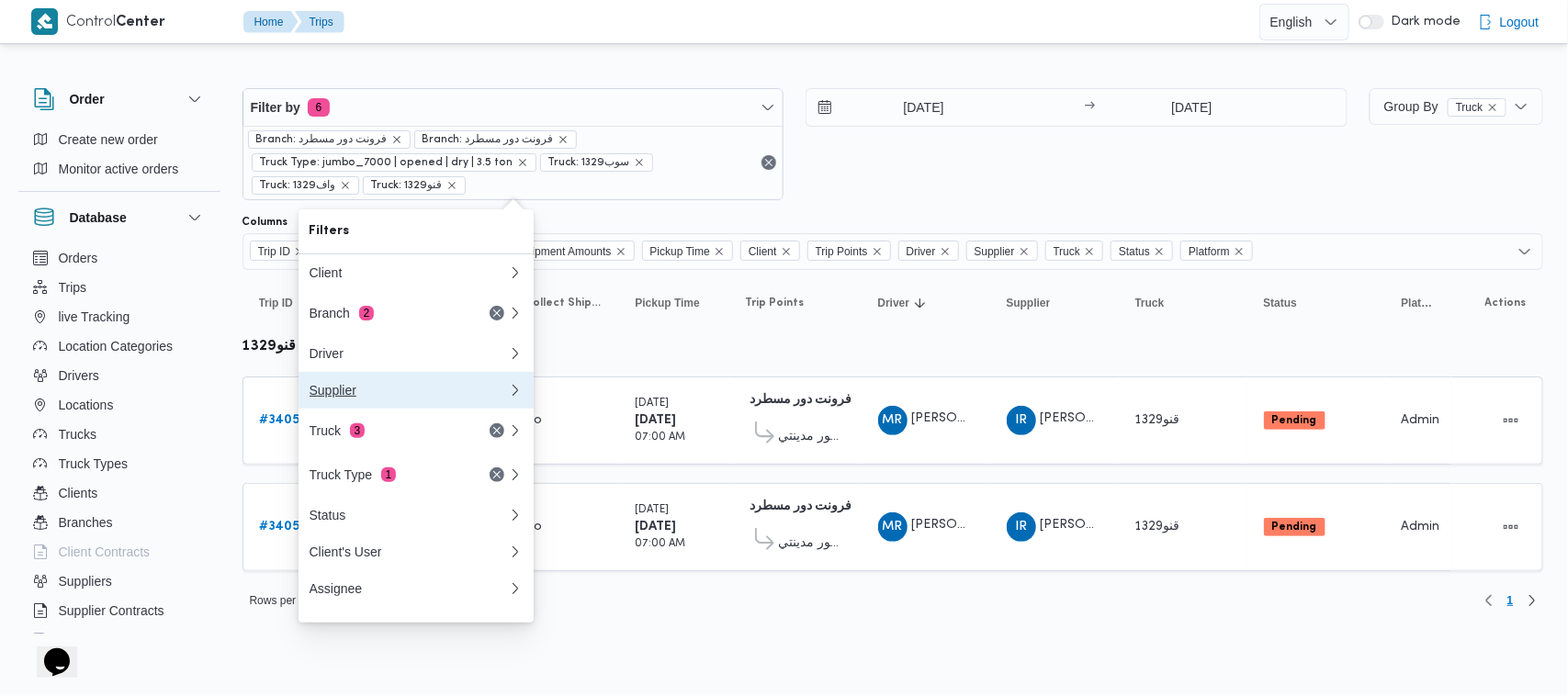
click at [400, 389] on div "Supplier" at bounding box center [404, 391] width 191 height 15
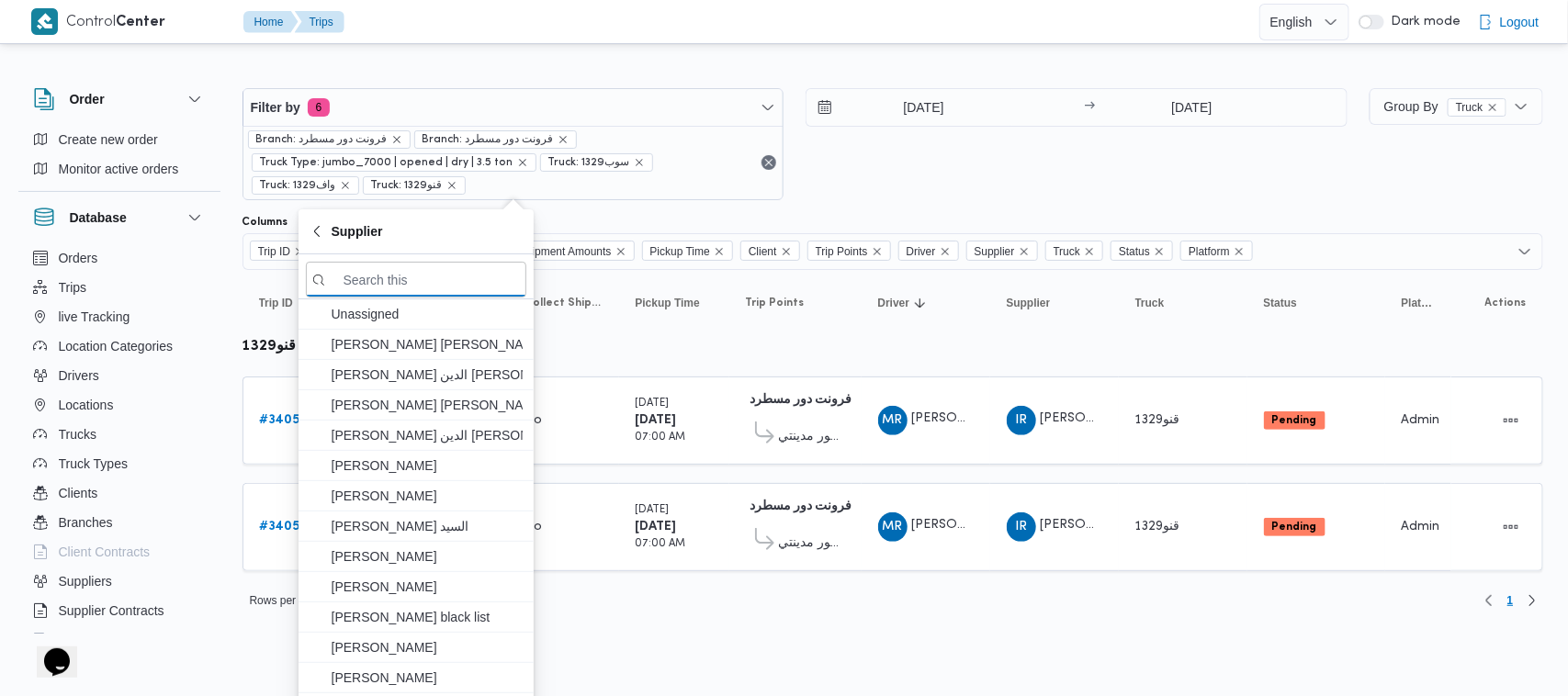
paste input "[PERSON_NAME]"
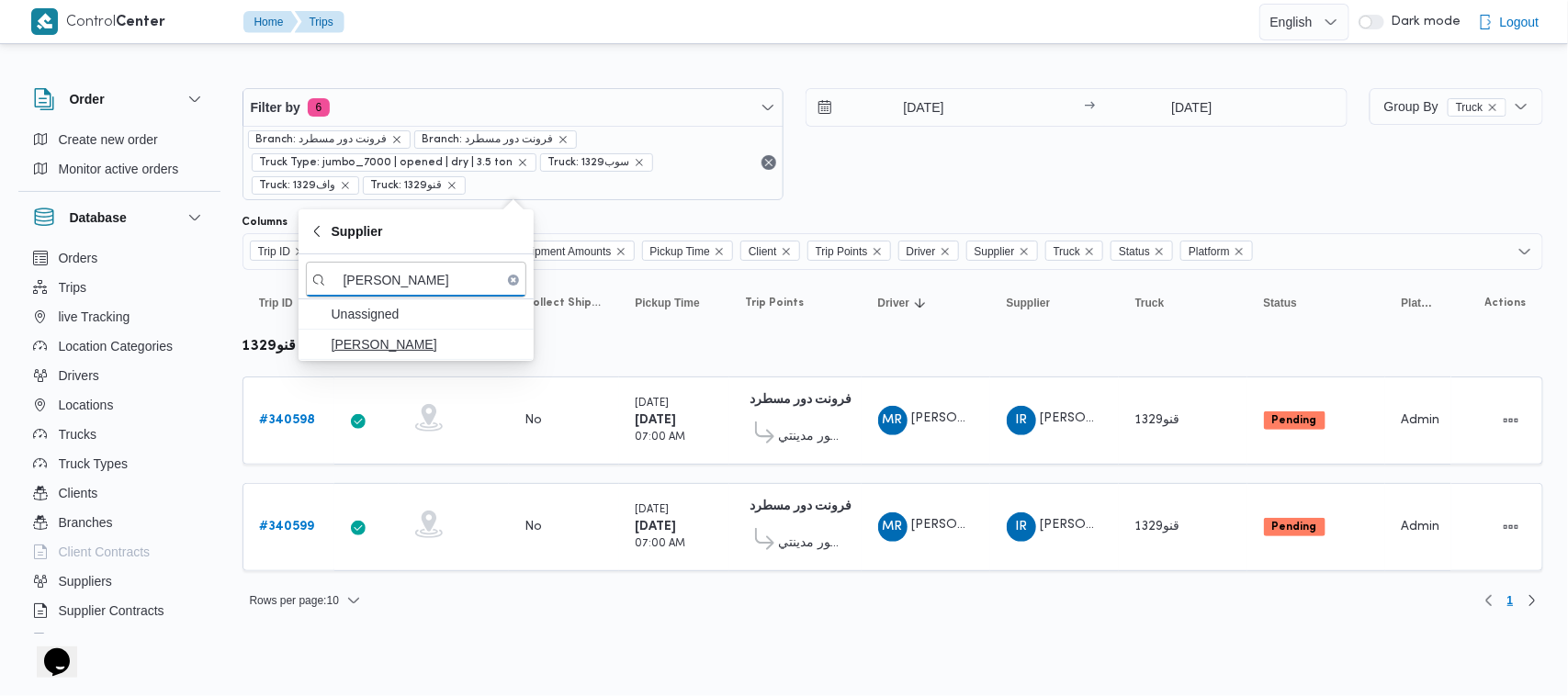
type input "[PERSON_NAME]"
click at [420, 341] on span "[PERSON_NAME]" at bounding box center [427, 344] width 191 height 22
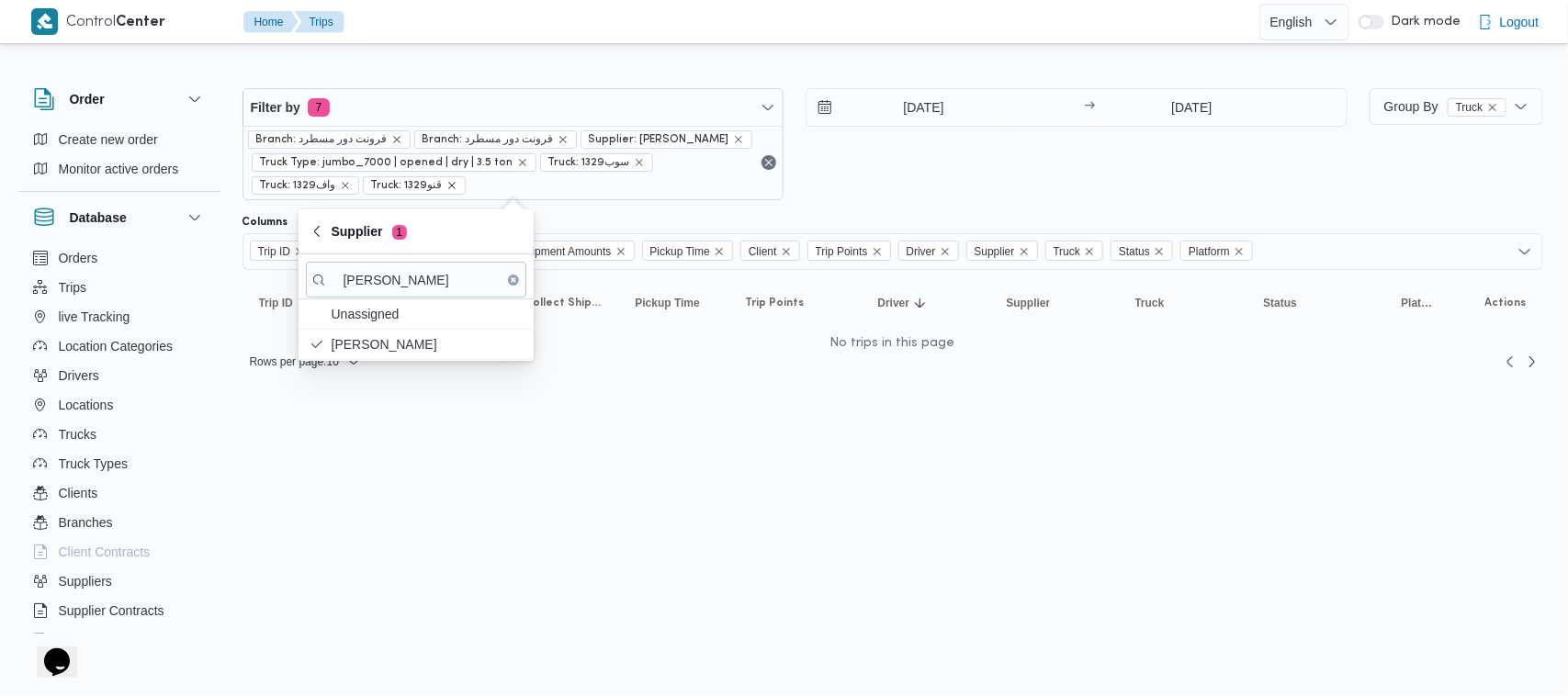
click at [457, 188] on icon "remove selected entity" at bounding box center [452, 185] width 11 height 11
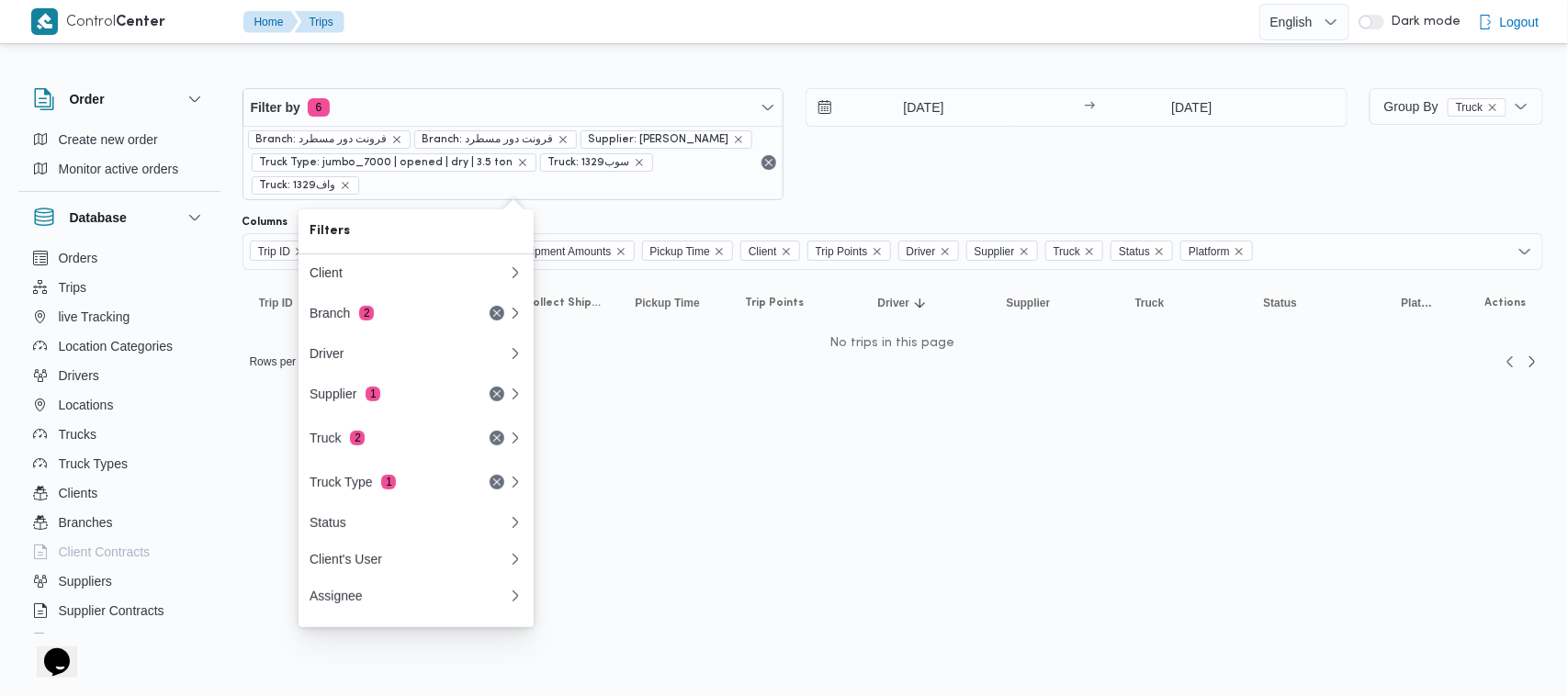
drag, startPoint x: 450, startPoint y: 181, endPoint x: 456, endPoint y: 189, distance: 10.0
click at [351, 183] on span "Truck: واف1329" at bounding box center [305, 185] width 91 height 17
click at [351, 189] on icon "remove selected entity" at bounding box center [345, 185] width 11 height 11
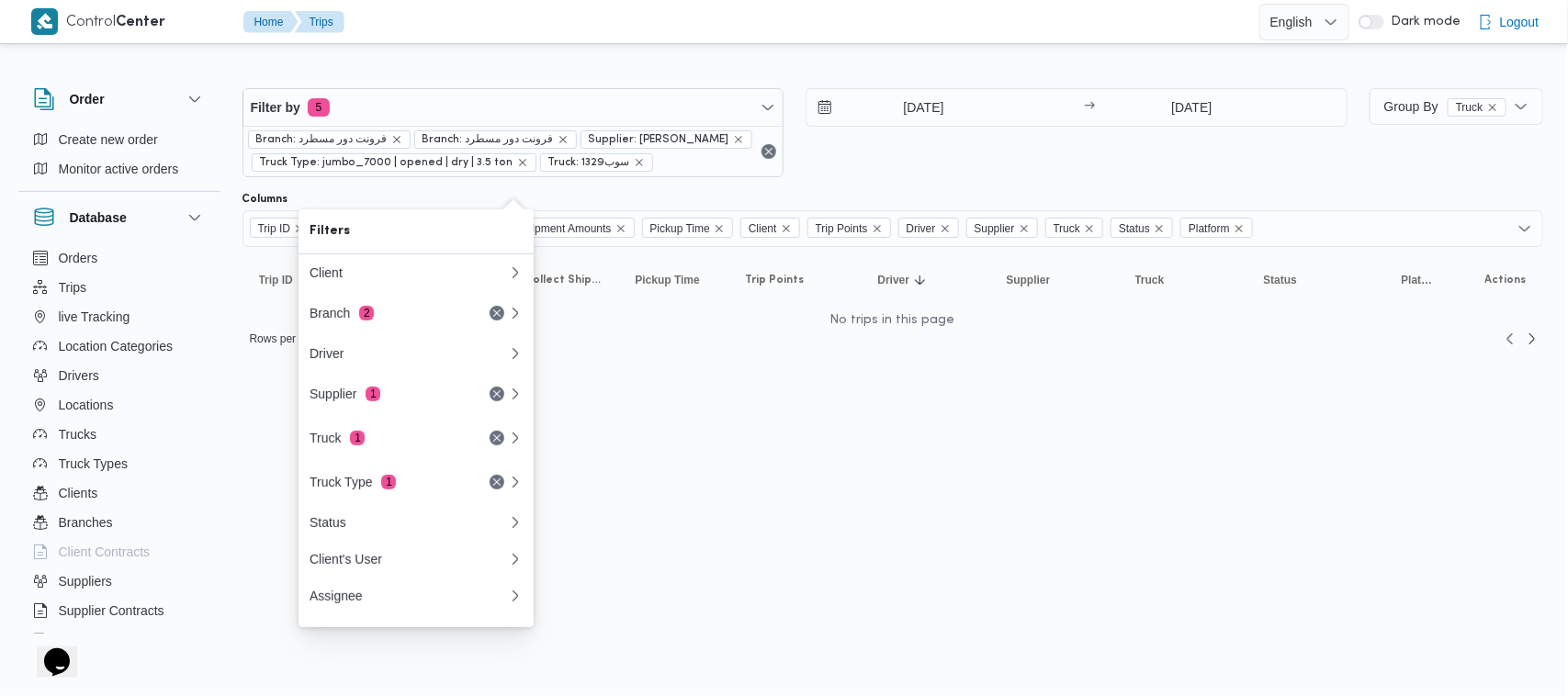
click at [540, 172] on span "Truck: سوب1329" at bounding box center [596, 163] width 113 height 19
click at [634, 168] on icon "remove selected entity" at bounding box center [640, 163] width 11 height 11
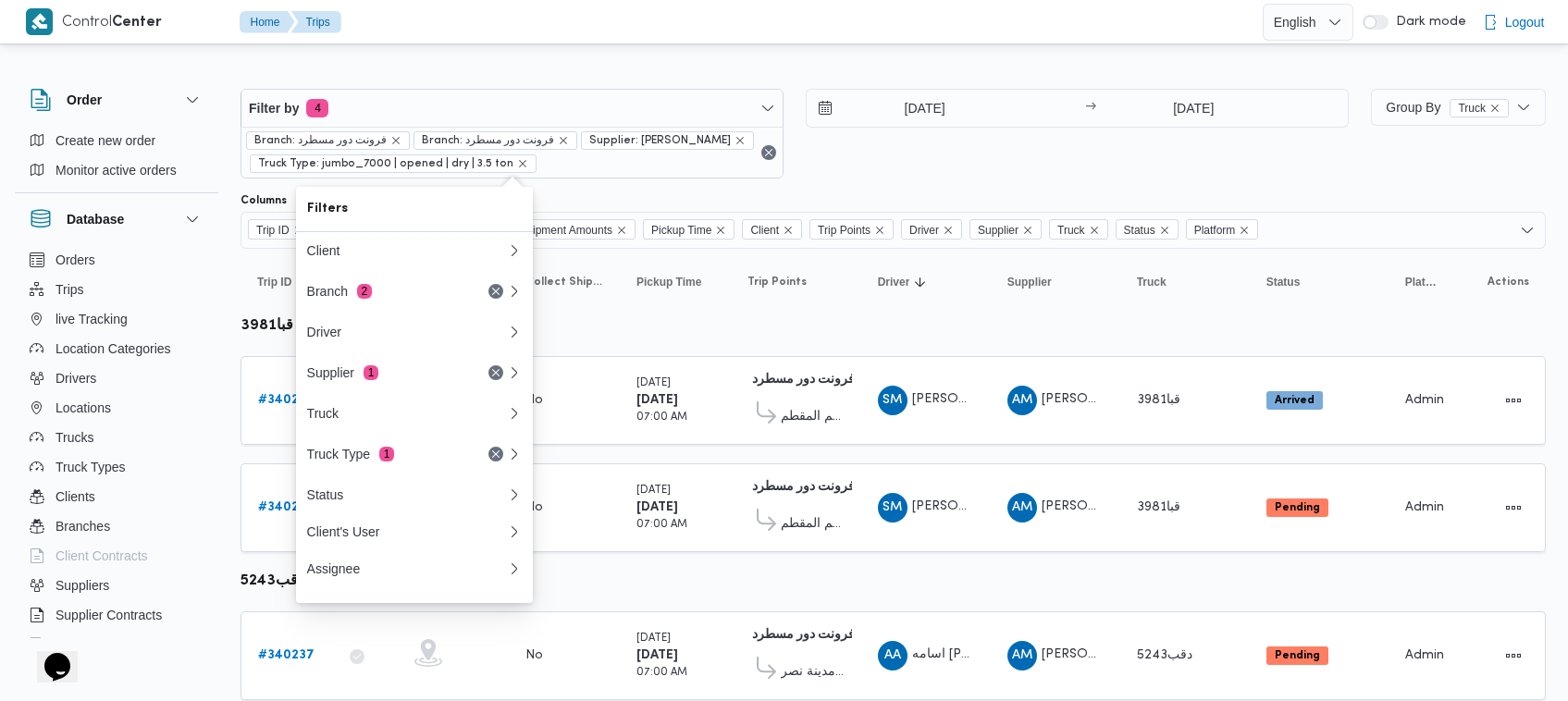
click at [1000, 173] on div "1/10/2025 → 2/10/2025" at bounding box center [1077, 133] width 543 height 89
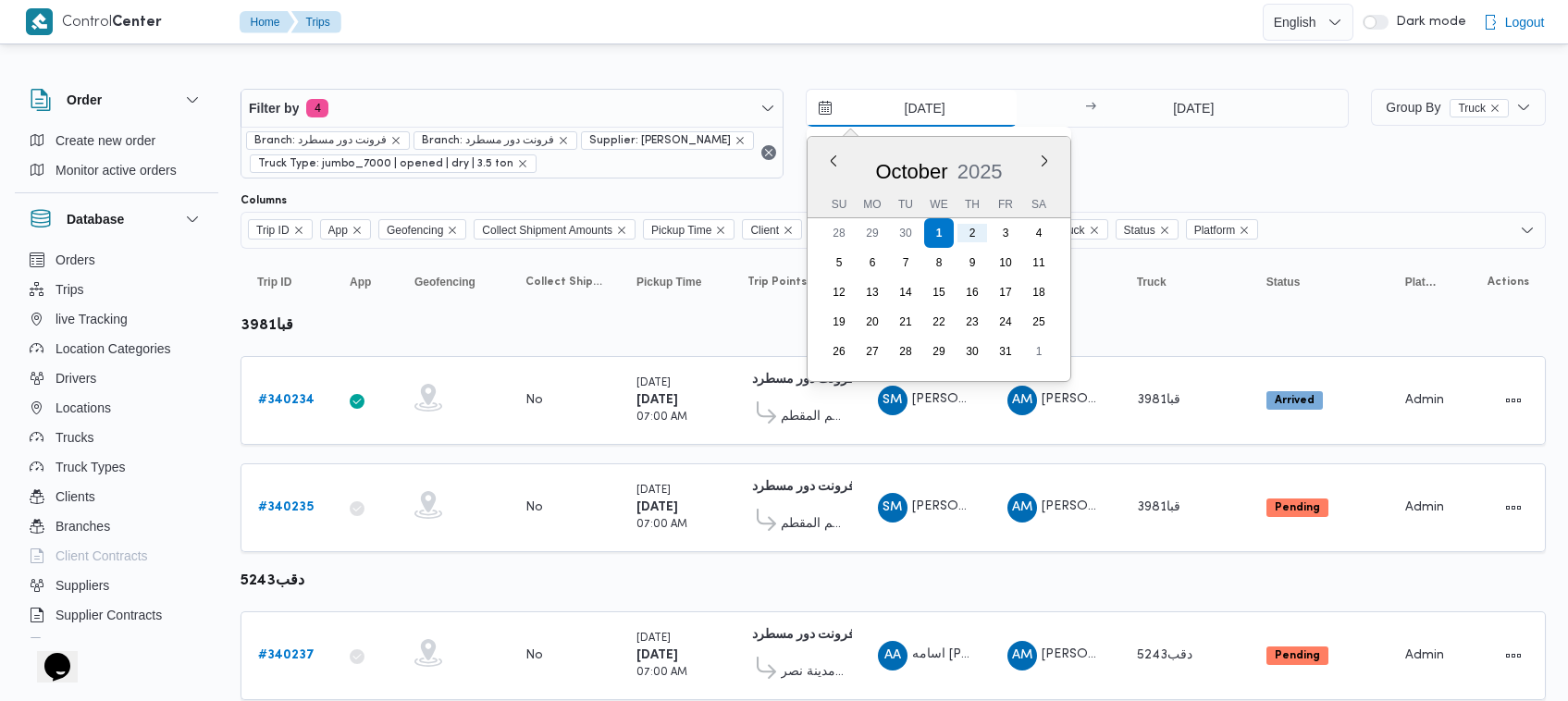
click at [951, 116] on input "1/10/2025" at bounding box center [911, 108] width 210 height 37
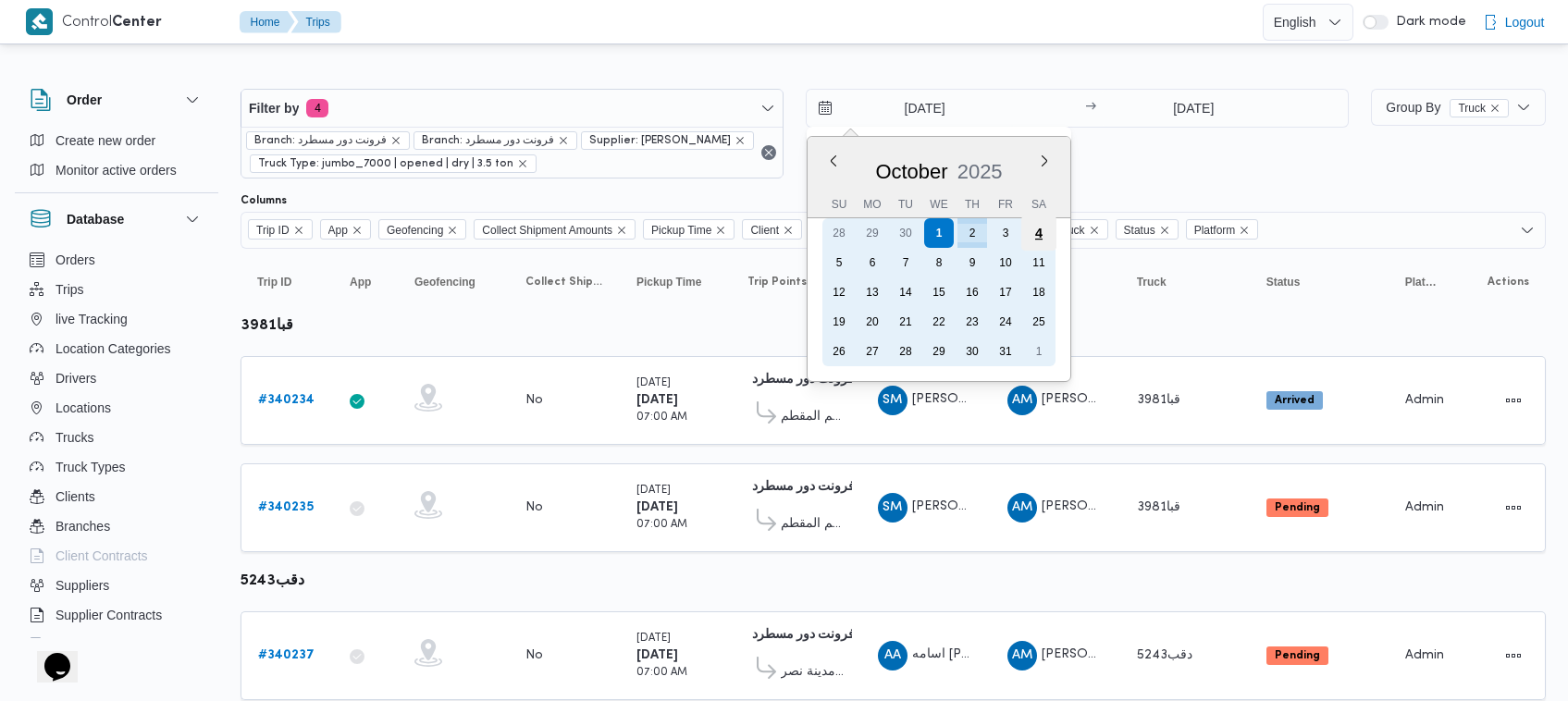
click at [1029, 231] on div "4" at bounding box center [1038, 233] width 35 height 35
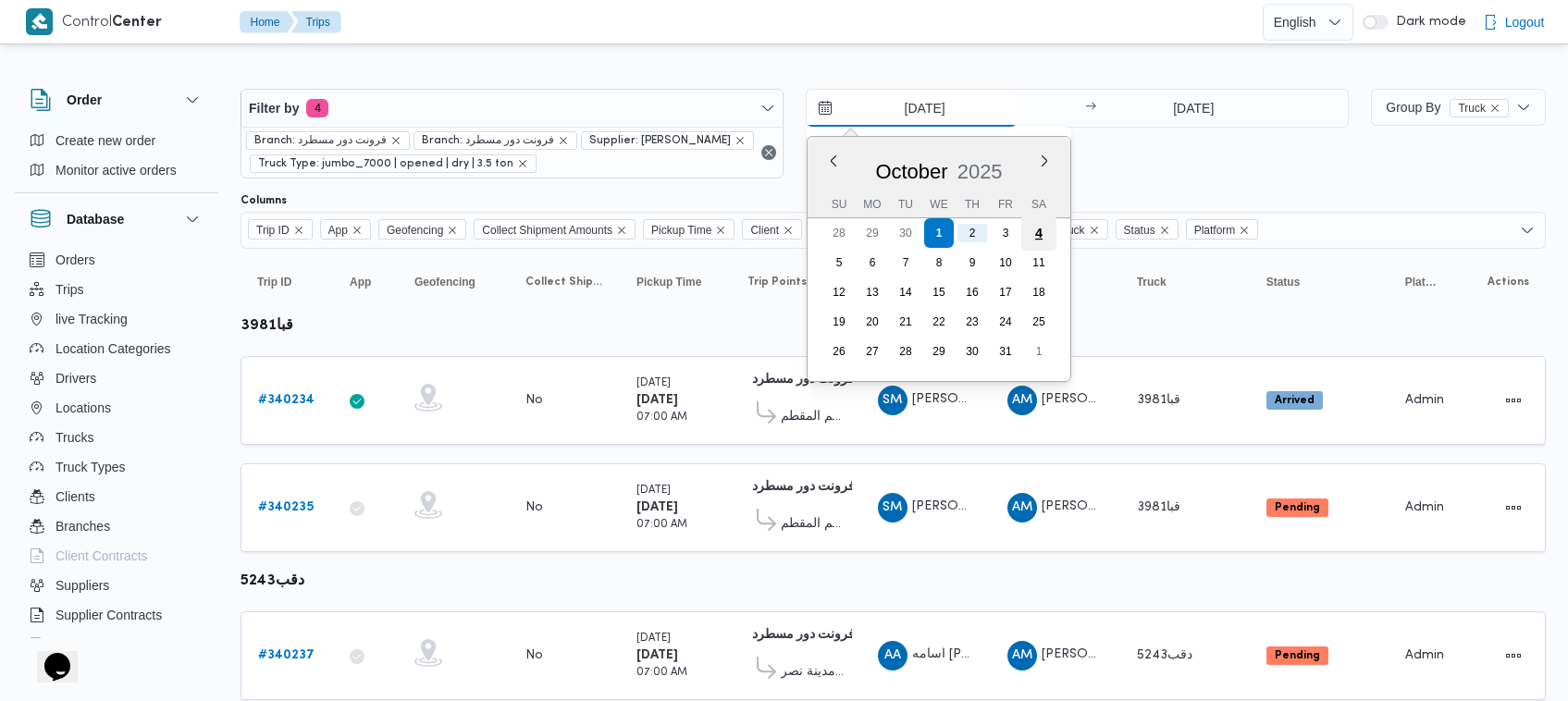
type input "[DATE]"
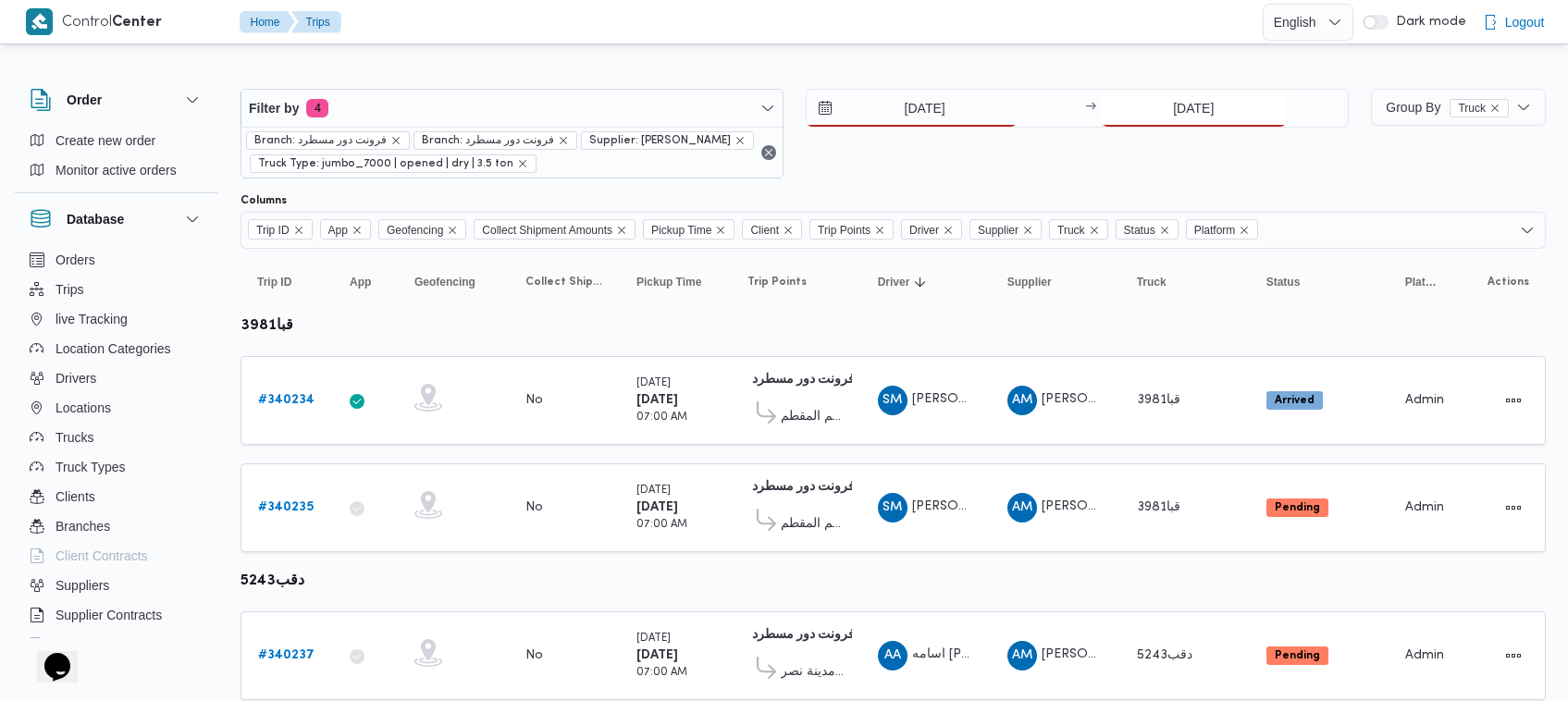
click at [1199, 112] on input "2/10/2025" at bounding box center [1193, 108] width 184 height 37
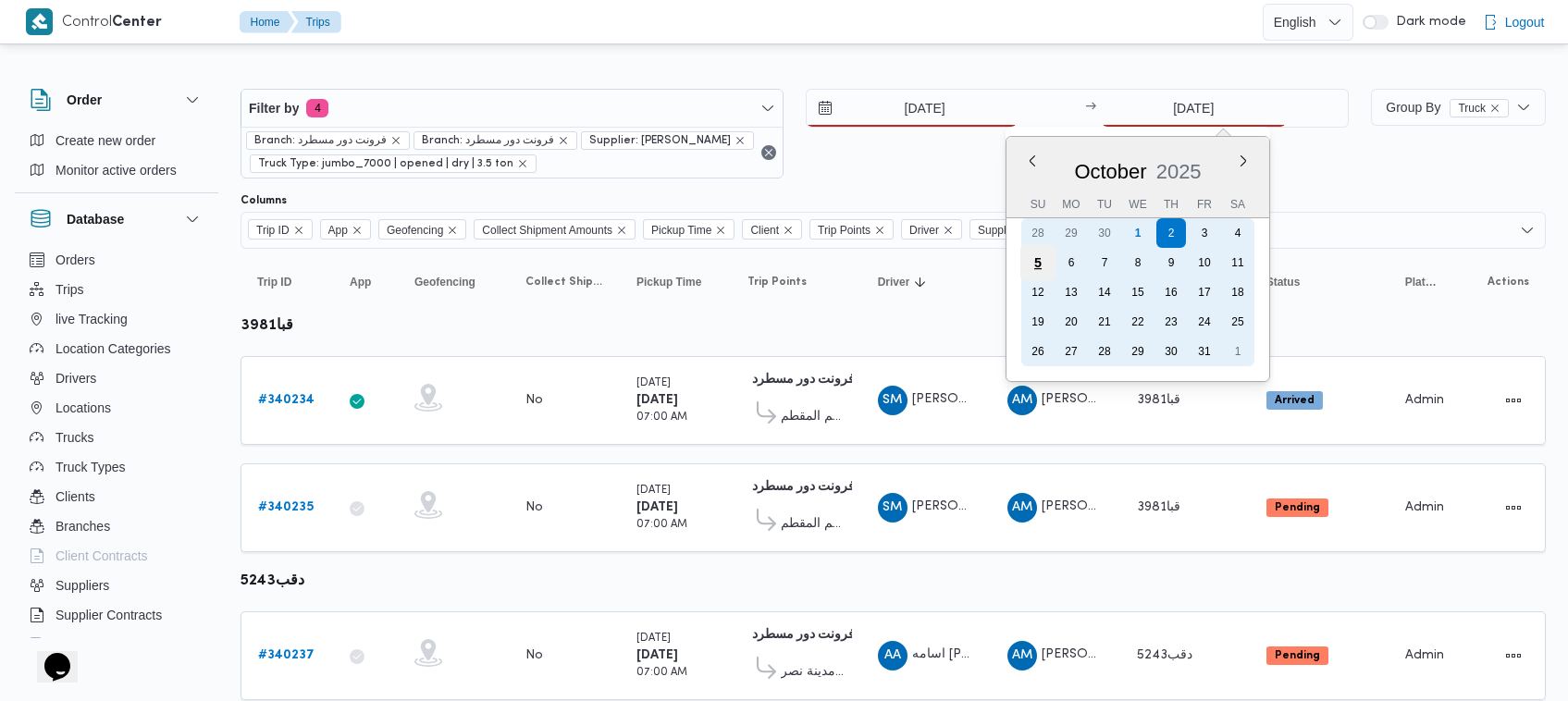
click at [1042, 256] on div "5" at bounding box center [1038, 263] width 35 height 35
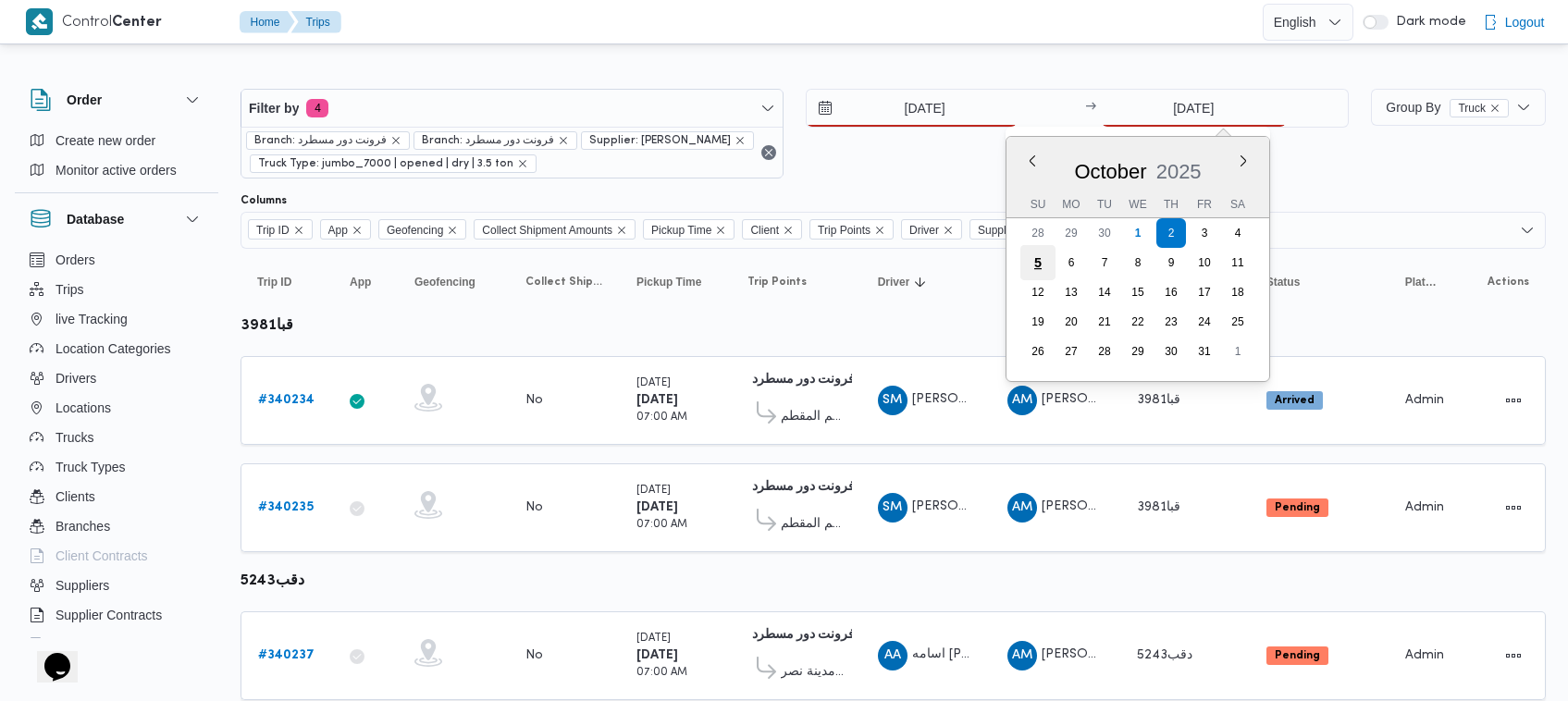
type input "[DATE]"
click at [1042, 256] on table "Trip ID Click to sort in ascending order App Click to sort in ascending order G…" at bounding box center [893, 537] width 1305 height 577
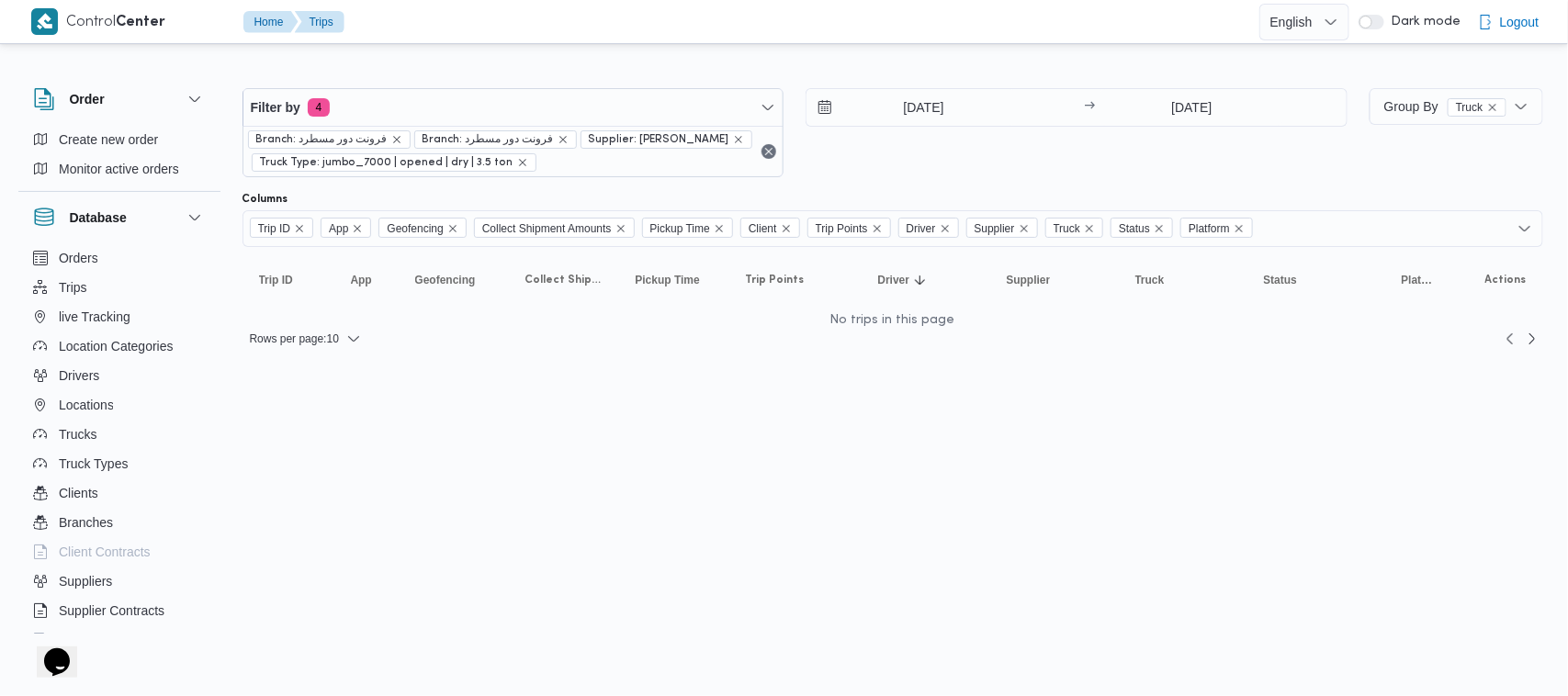
click at [999, 141] on div "4/10/2025 → 5/10/2025" at bounding box center [1076, 132] width 541 height 89
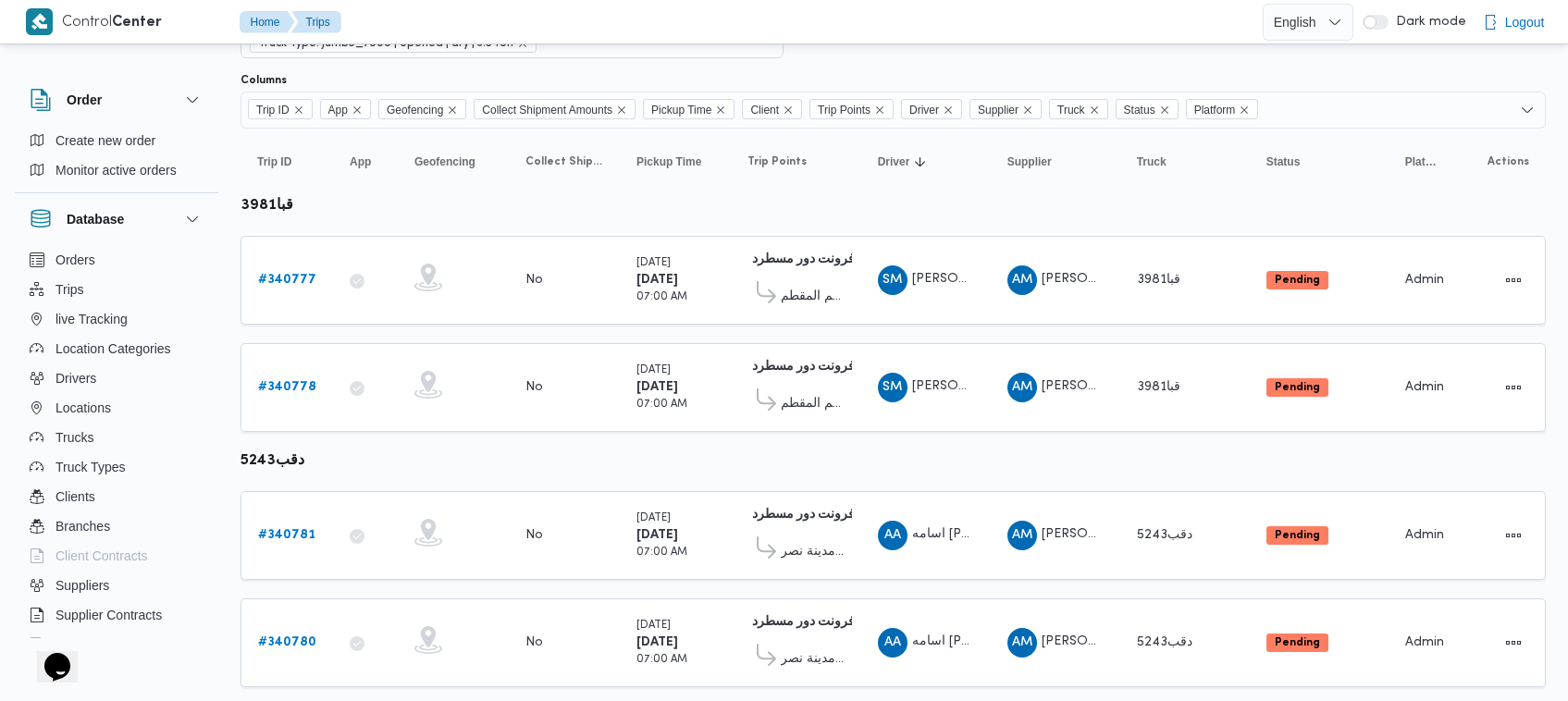
scroll to position [164, 0]
